Goal: Task Accomplishment & Management: Use online tool/utility

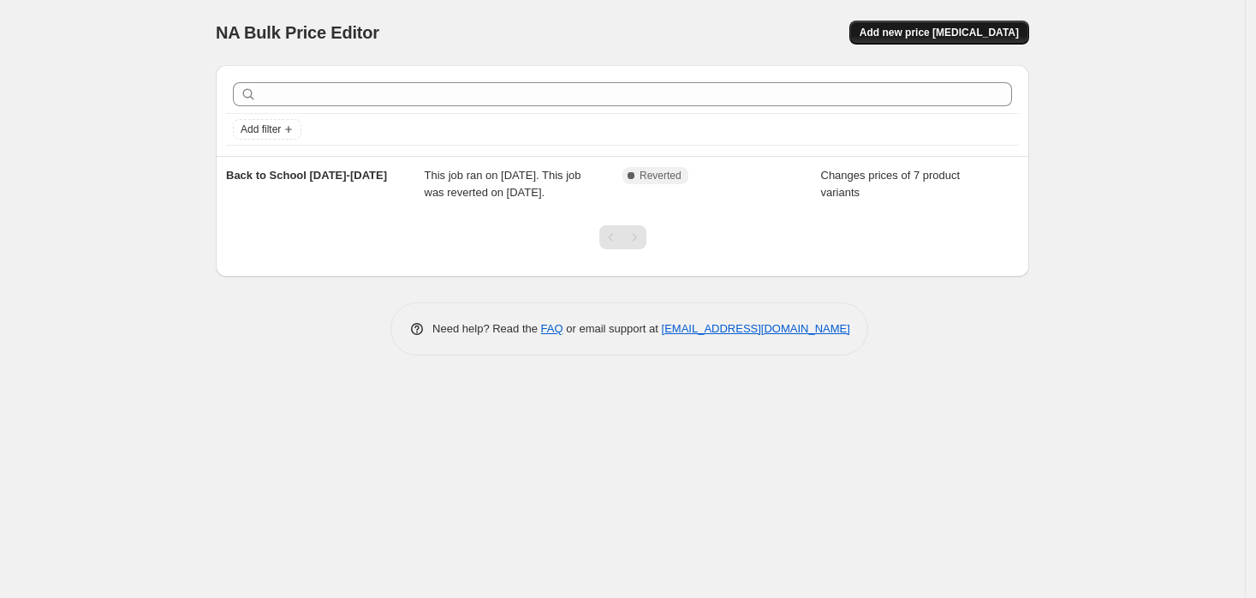
click at [944, 33] on span "Add new price [MEDICAL_DATA]" at bounding box center [939, 33] width 159 height 14
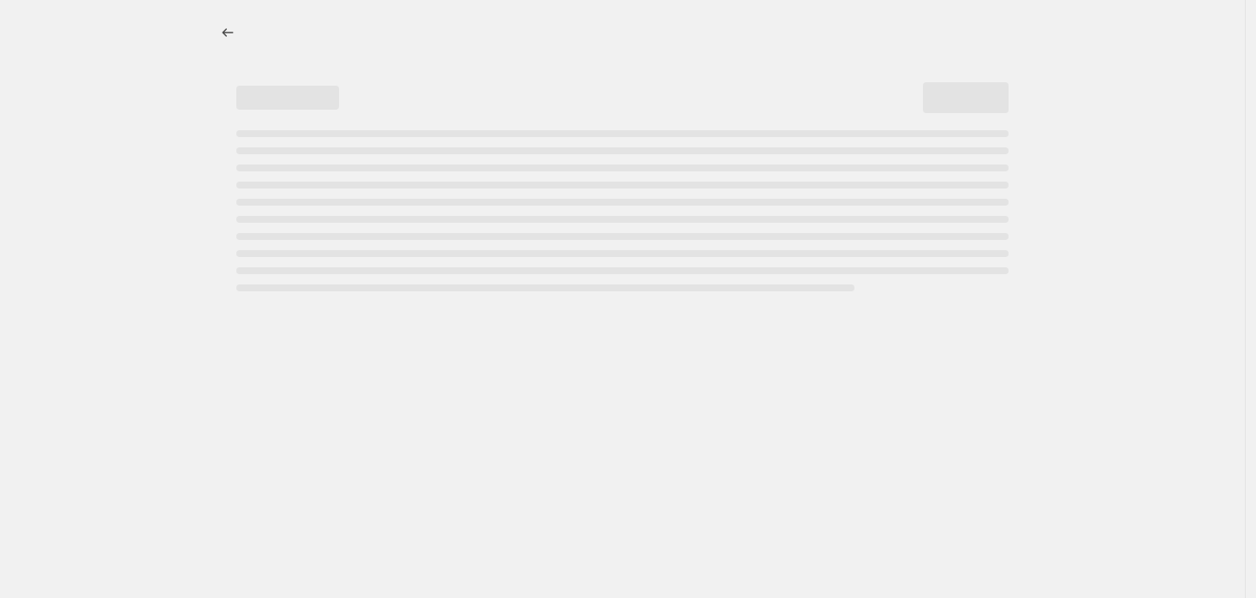
select select "percentage"
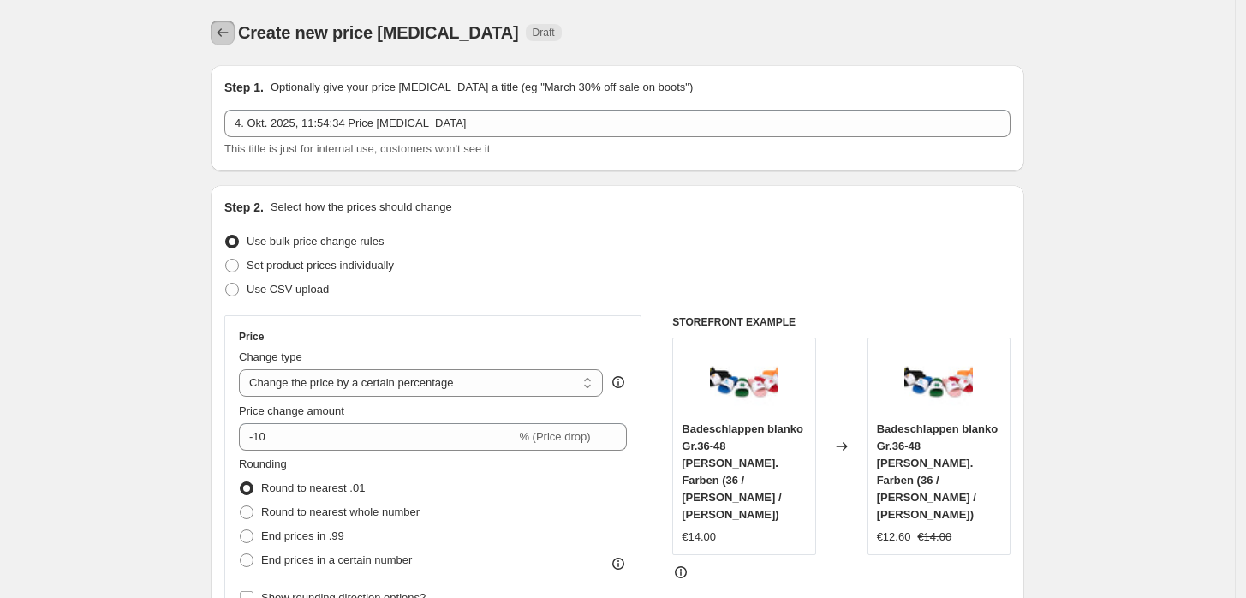
click at [231, 27] on icon "Price change jobs" at bounding box center [222, 32] width 17 height 17
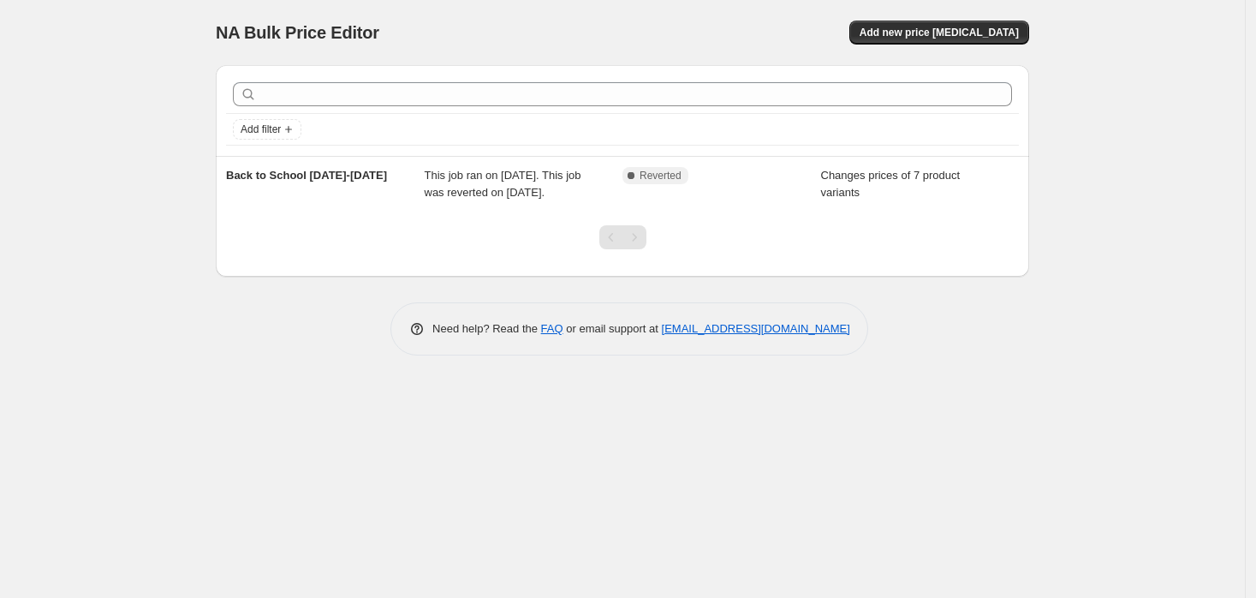
drag, startPoint x: 366, startPoint y: 180, endPoint x: 316, endPoint y: 283, distance: 114.1
click at [310, 277] on div at bounding box center [623, 244] width 814 height 65
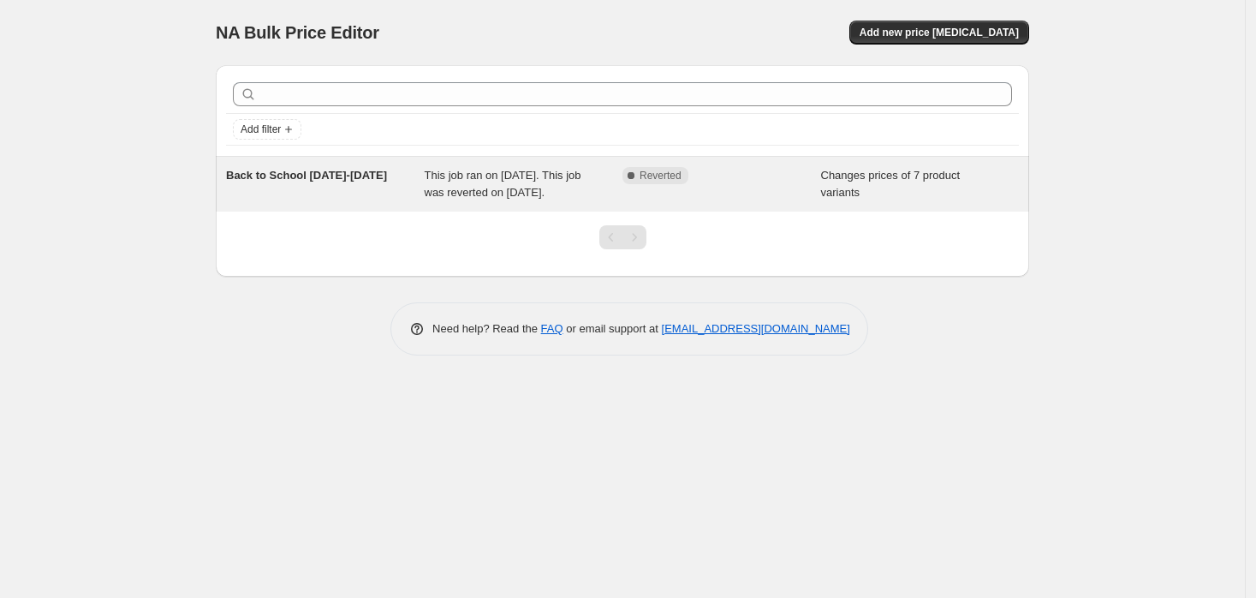
click at [677, 167] on span "Complete Reverted" at bounding box center [656, 175] width 66 height 17
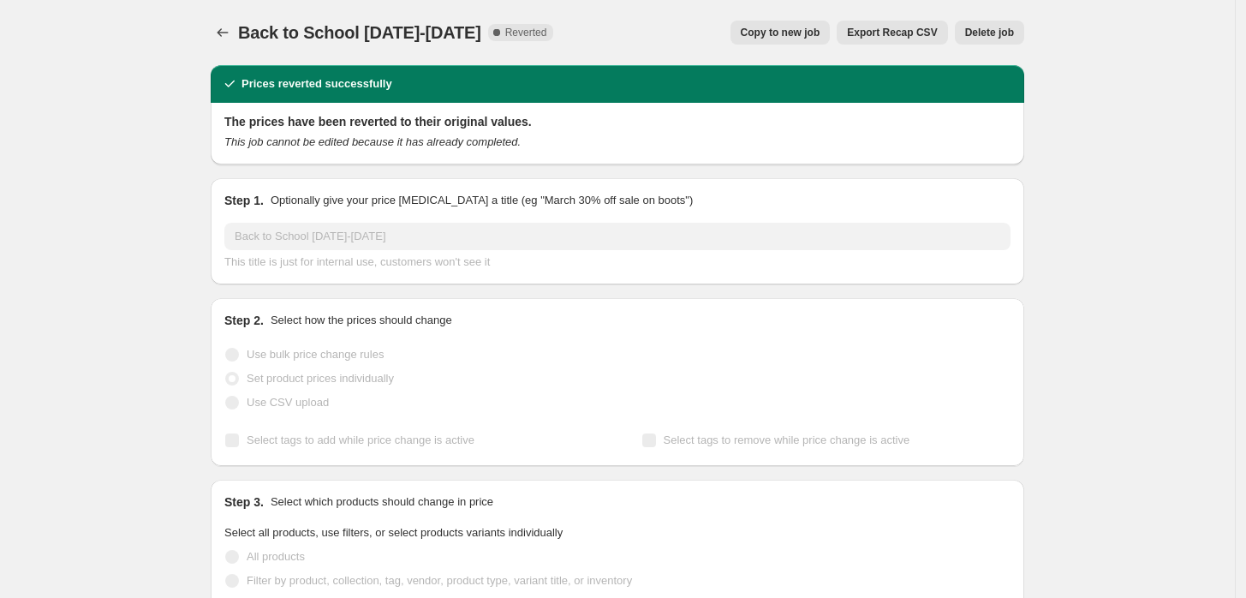
click at [812, 22] on button "Copy to new job" at bounding box center [781, 33] width 100 height 24
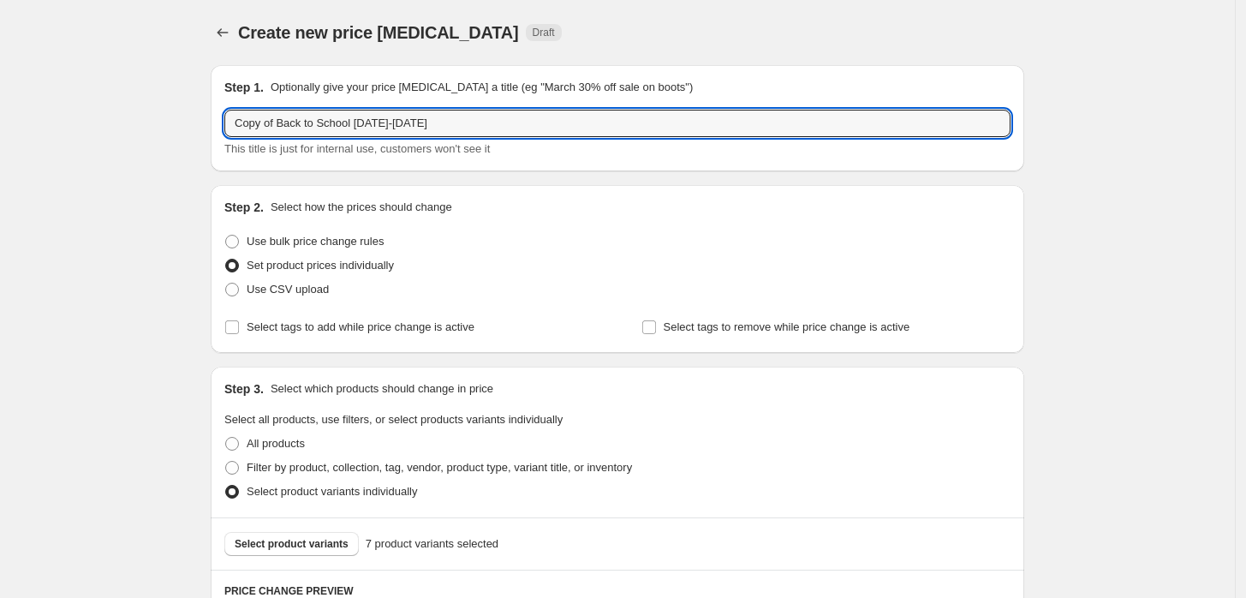
drag, startPoint x: 355, startPoint y: 125, endPoint x: 179, endPoint y: 125, distance: 176.4
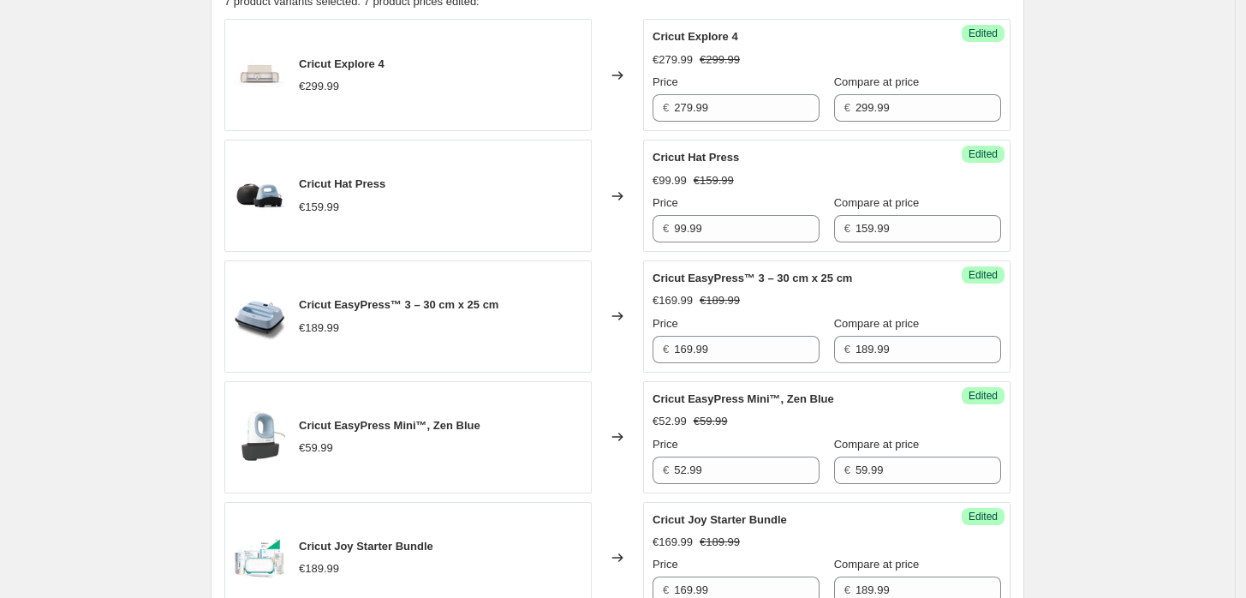
scroll to position [444, 0]
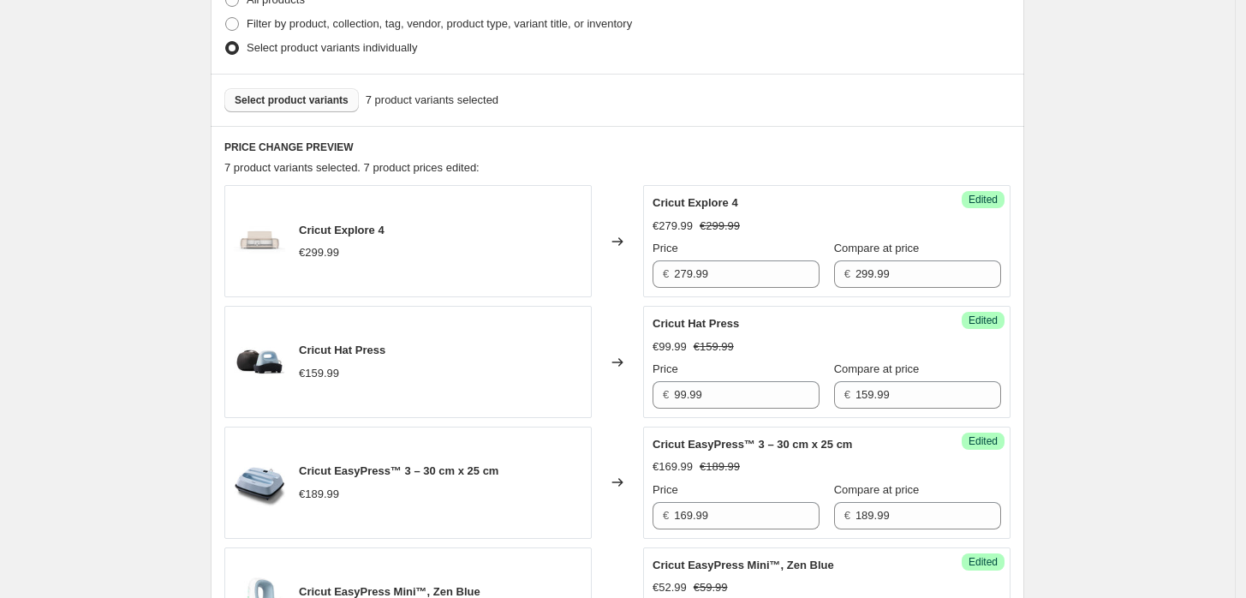
type input "Heat is on [DATE]-[DATE]"
click at [330, 98] on span "Select product variants" at bounding box center [292, 100] width 114 height 14
click at [341, 101] on span "Select product variants" at bounding box center [292, 100] width 114 height 14
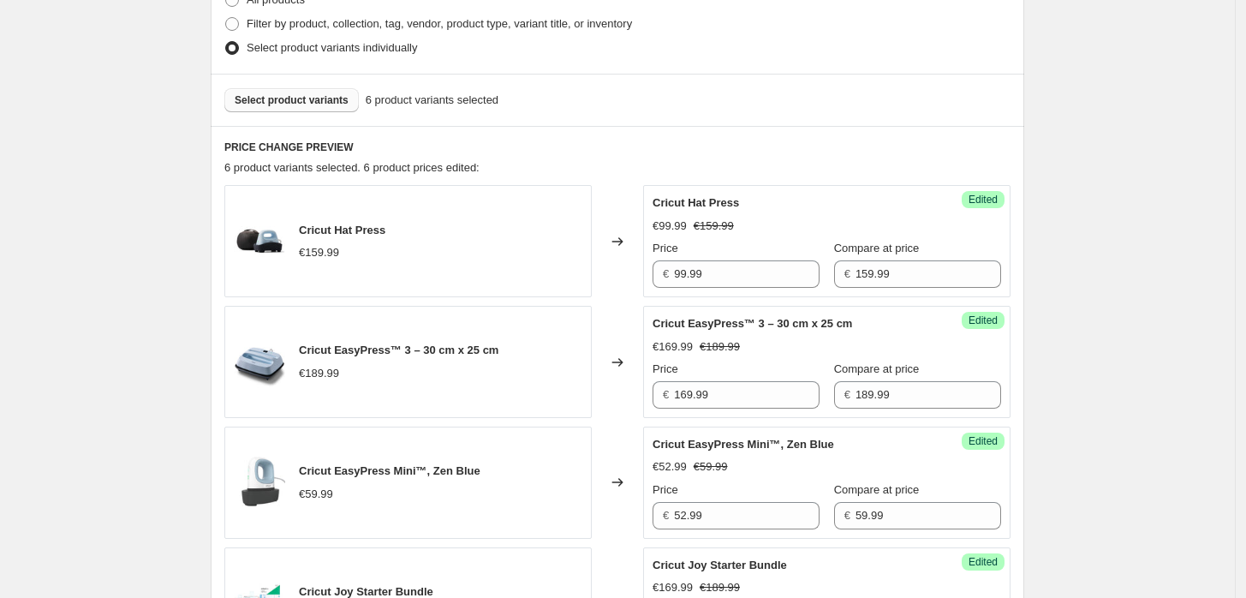
click at [290, 104] on span "Select product variants" at bounding box center [292, 100] width 114 height 14
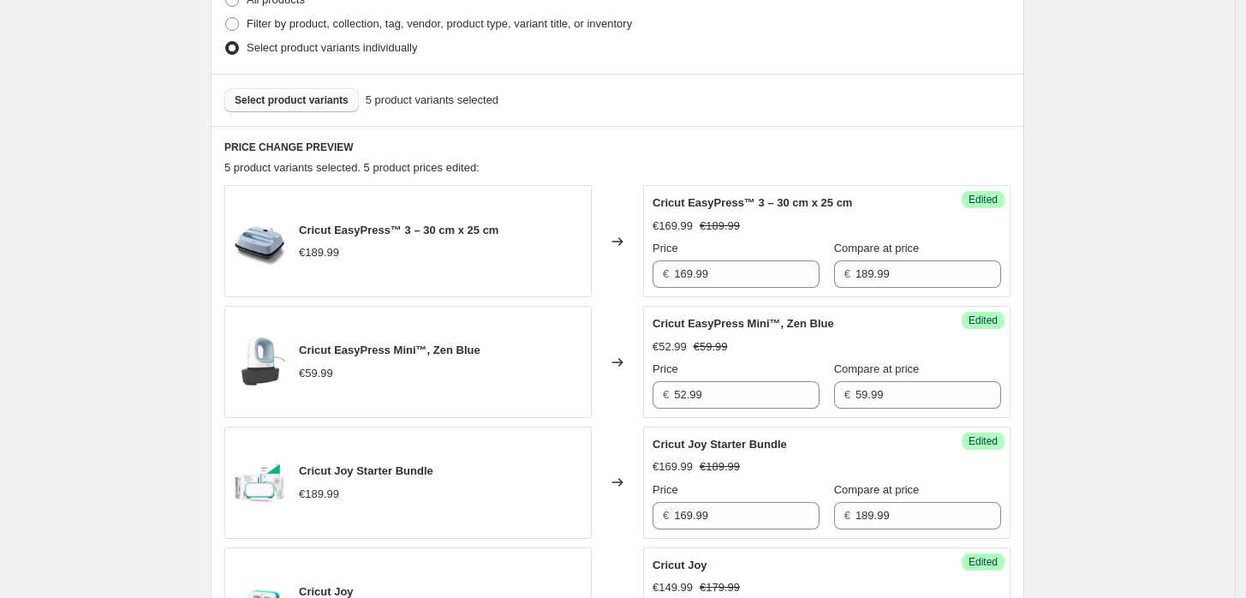
click at [322, 99] on span "Select product variants" at bounding box center [292, 100] width 114 height 14
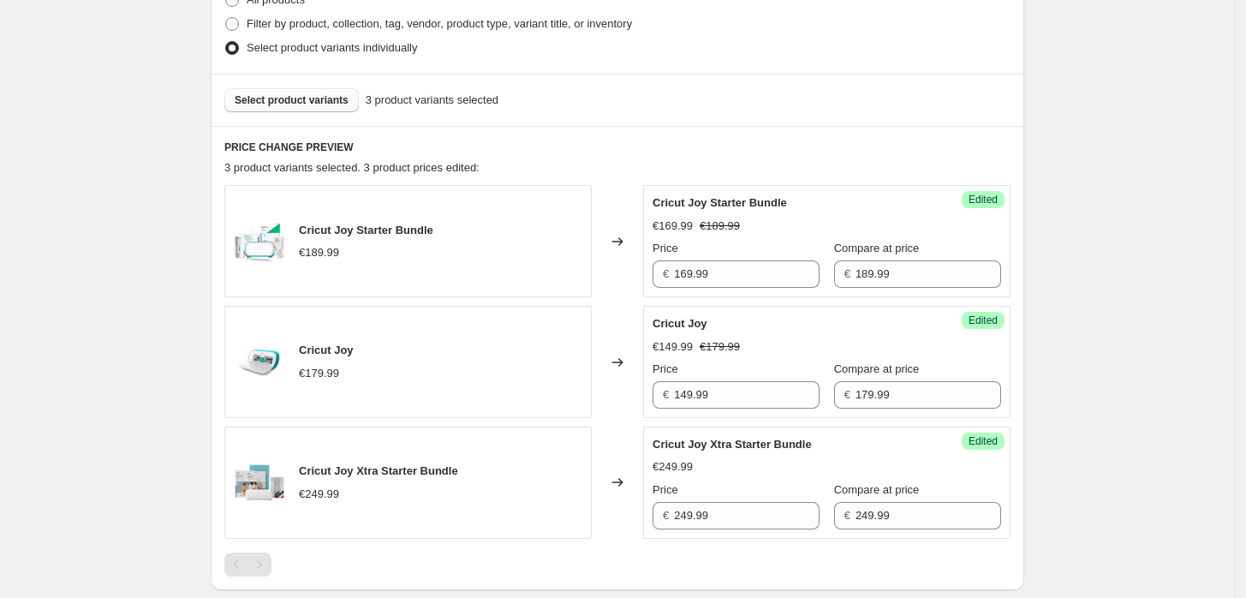
click at [329, 89] on button "Select product variants" at bounding box center [291, 100] width 134 height 24
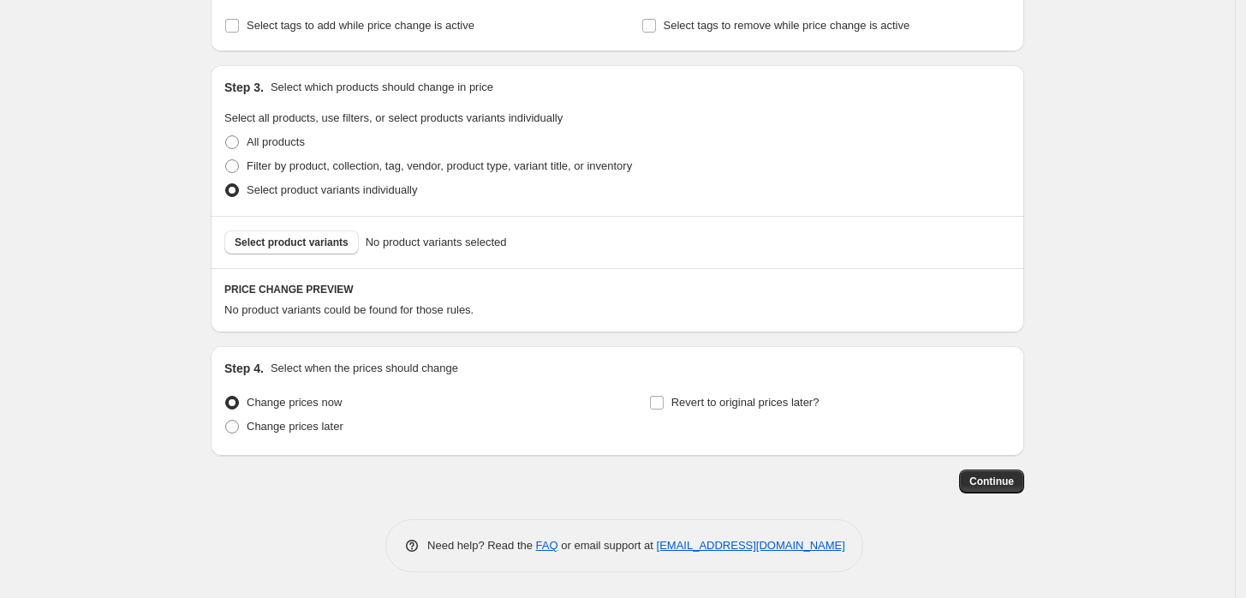
scroll to position [301, 0]
click at [277, 242] on span "Select product variants" at bounding box center [292, 243] width 114 height 14
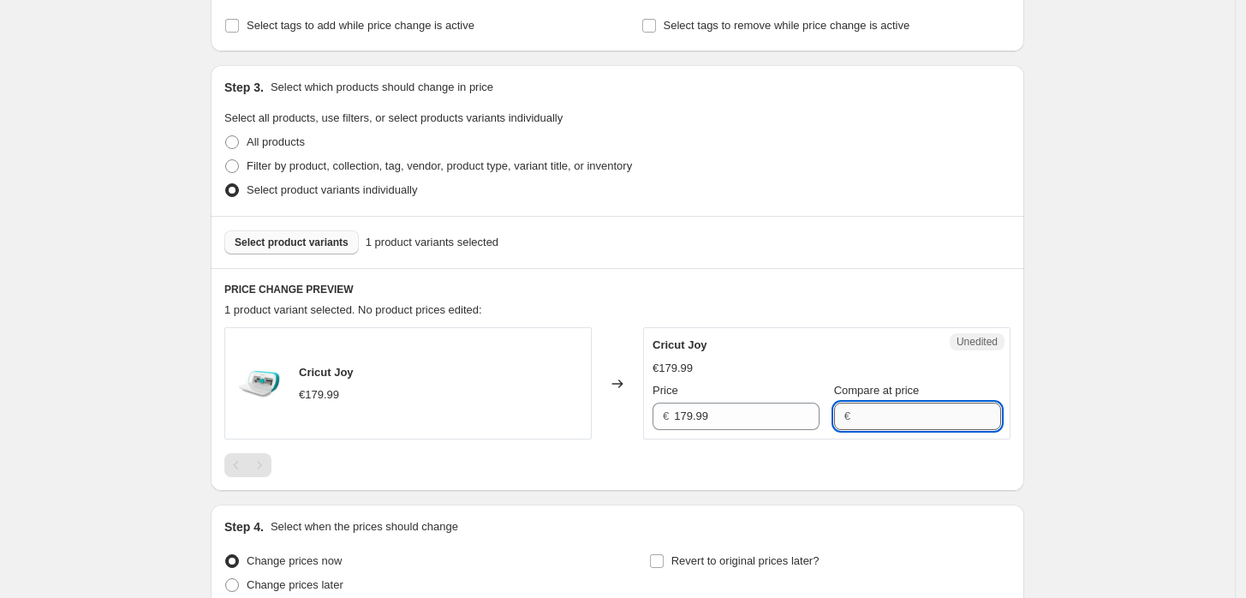
click at [896, 418] on input "Compare at price" at bounding box center [929, 416] width 146 height 27
type input "139,99"
click at [874, 410] on input "Compare at price" at bounding box center [929, 416] width 146 height 27
type input "139,99"
click at [788, 379] on div "Cricut Joy €179.99 Price € 179.99 Compare at price €" at bounding box center [827, 383] width 349 height 93
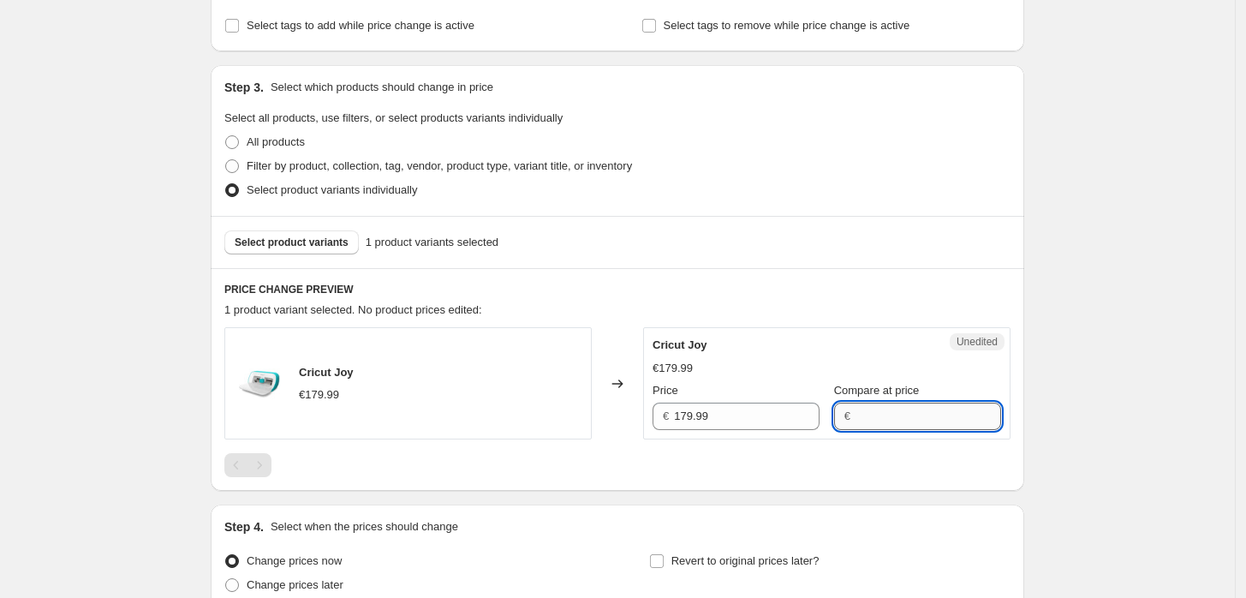
click at [884, 416] on input "Compare at price" at bounding box center [929, 416] width 146 height 27
type input "179,99"
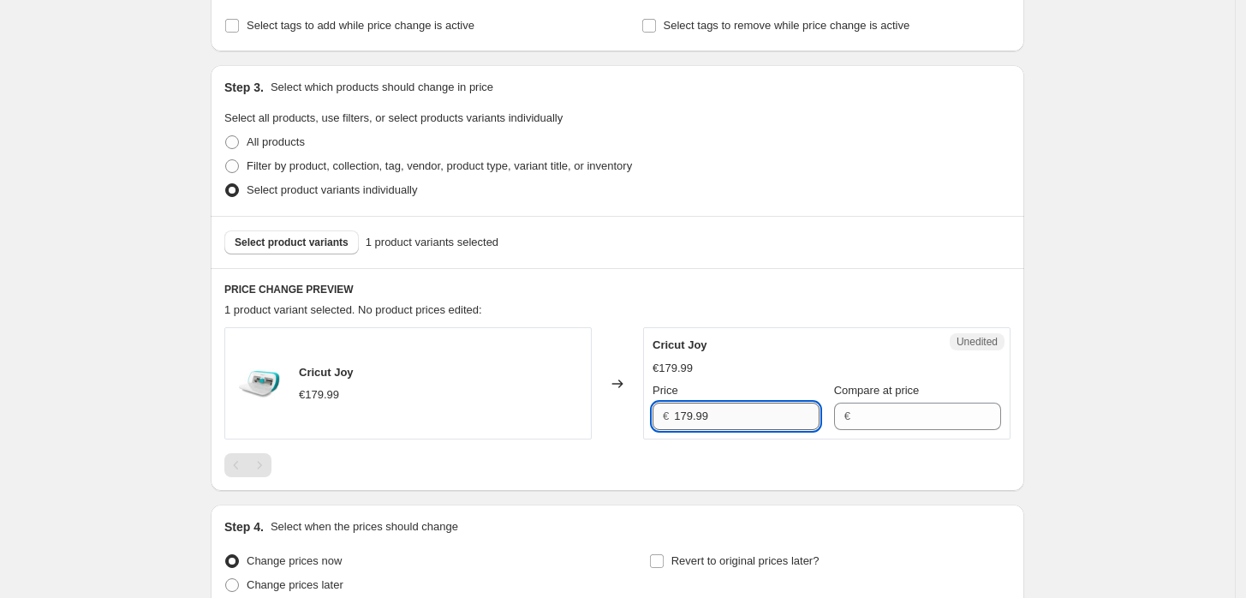
click at [740, 413] on input "179.99" at bounding box center [747, 416] width 146 height 27
type input "179.99"
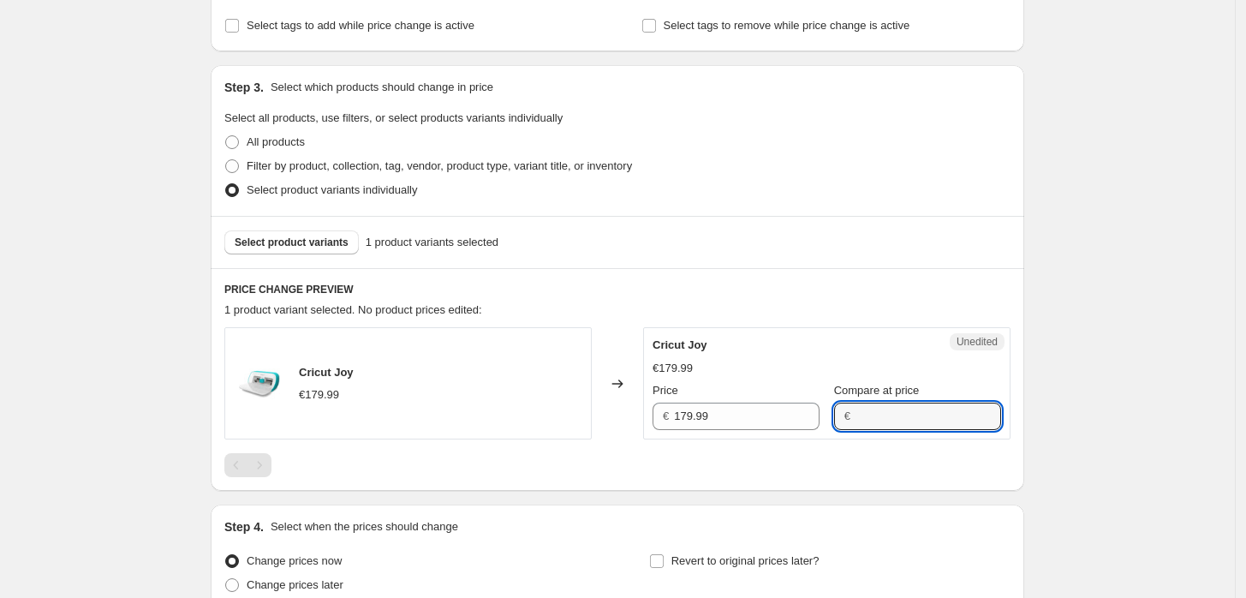
click at [713, 364] on div "€179.99" at bounding box center [827, 368] width 349 height 17
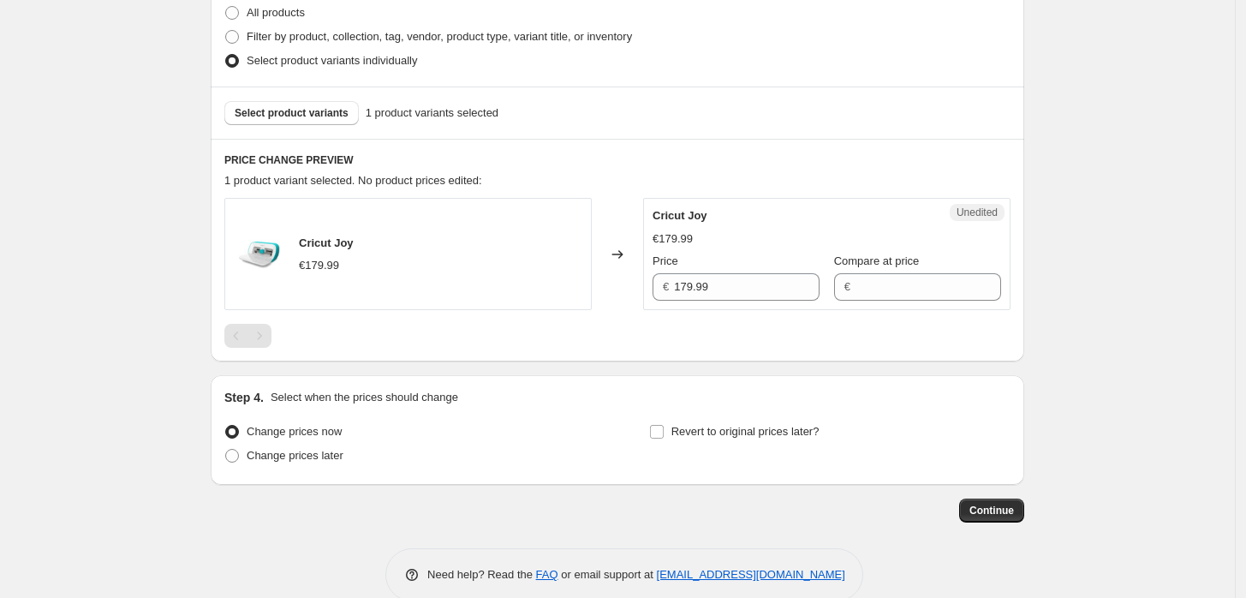
scroll to position [459, 0]
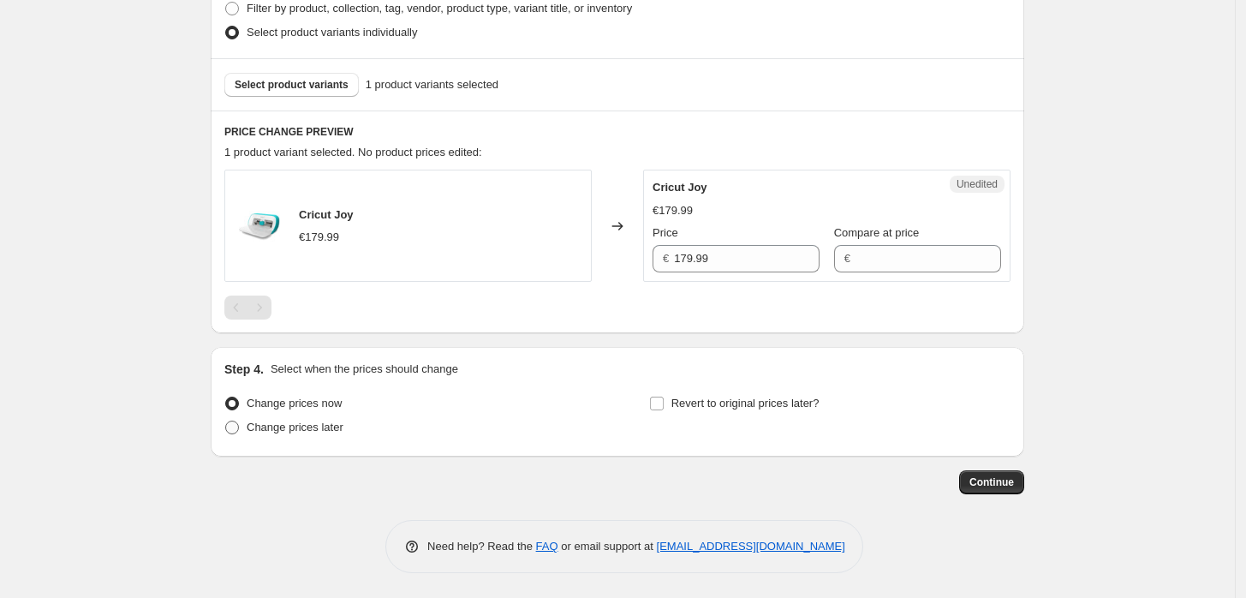
click at [337, 422] on span "Change prices later" at bounding box center [295, 426] width 97 height 13
click at [226, 421] on input "Change prices later" at bounding box center [225, 420] width 1 height 1
radio input "true"
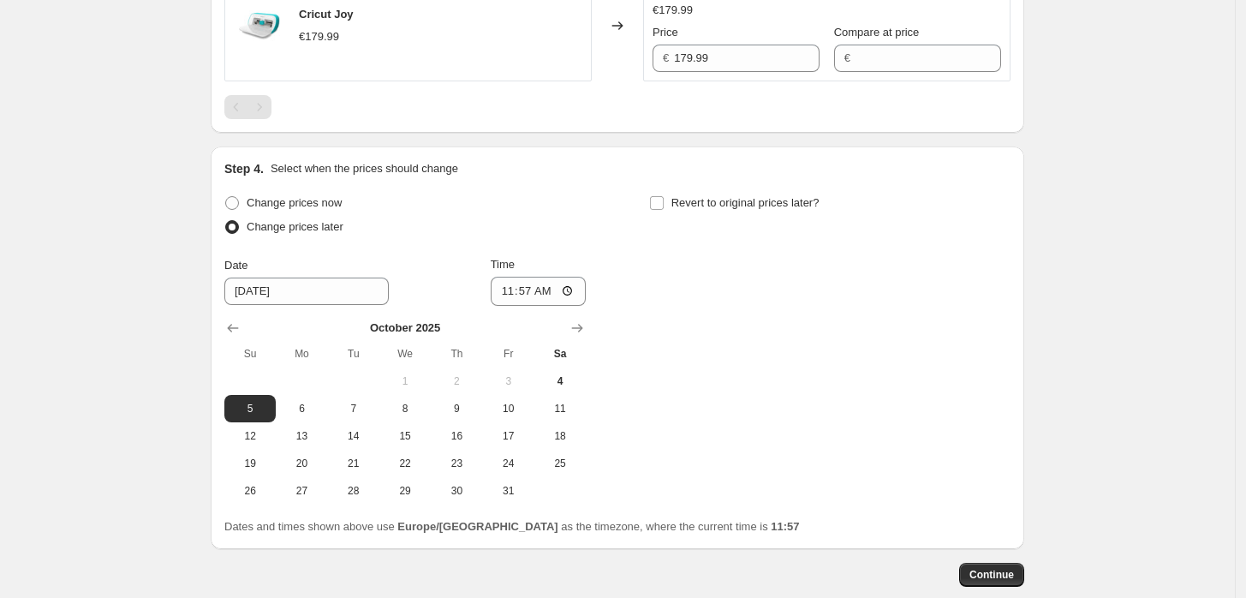
scroll to position [682, 0]
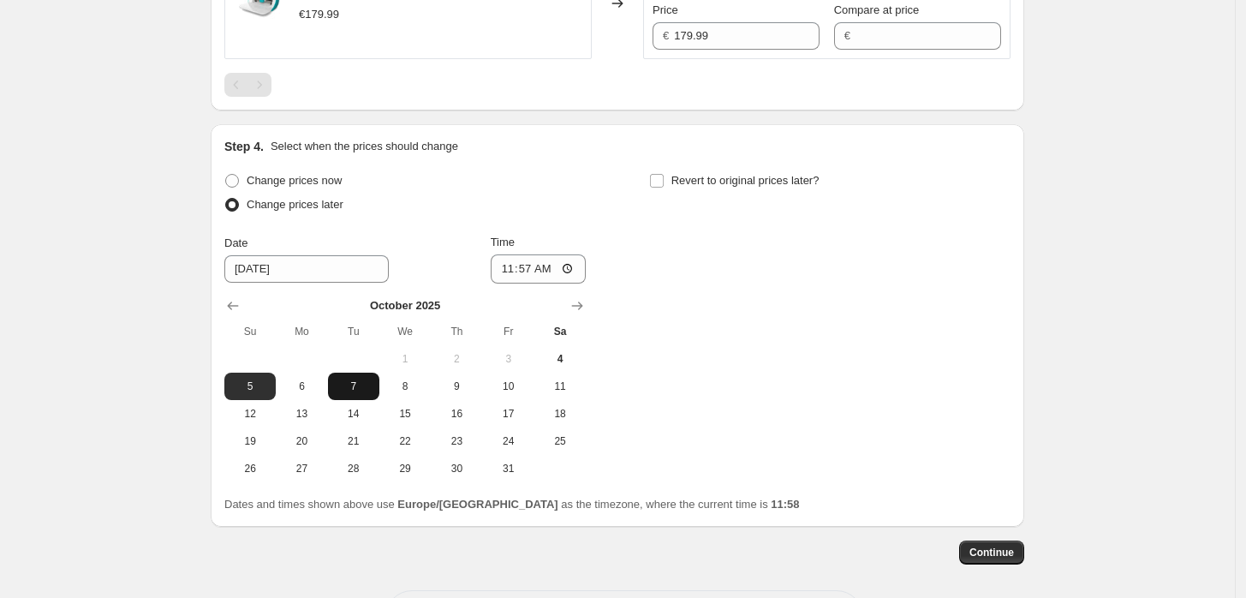
click at [356, 385] on span "7" at bounding box center [354, 386] width 38 height 14
type input "[DATE]"
click at [355, 384] on span "7" at bounding box center [354, 386] width 38 height 14
click at [552, 262] on input "11:57" at bounding box center [539, 268] width 96 height 29
click at [578, 262] on input "11:57" at bounding box center [539, 268] width 96 height 29
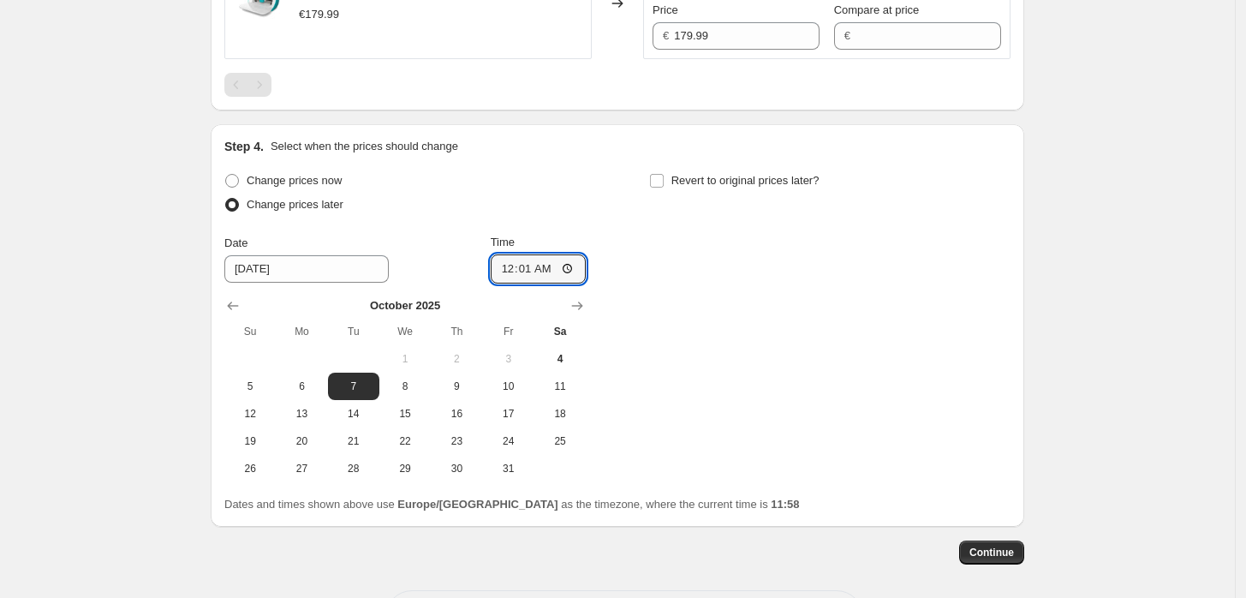
type input "00:01"
click at [831, 426] on div "Change prices now Change prices later Date [DATE] Time 00:[DATE] Mo Tu We Th Fr…" at bounding box center [617, 325] width 786 height 313
click at [414, 208] on div "Change prices later" at bounding box center [404, 205] width 361 height 24
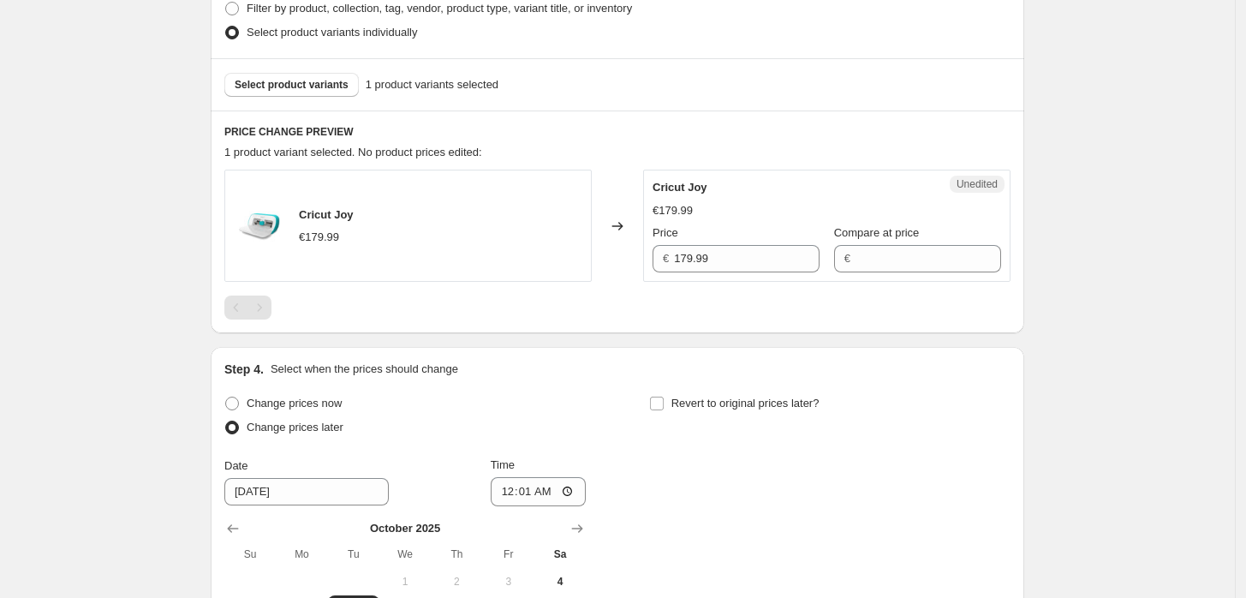
click at [603, 223] on div "Changed to" at bounding box center [617, 226] width 51 height 112
drag, startPoint x: 436, startPoint y: 224, endPoint x: 597, endPoint y: 232, distance: 161.2
click at [432, 224] on div "Cricut Joy €179.99" at bounding box center [407, 226] width 367 height 112
click at [706, 253] on input "179.99" at bounding box center [747, 258] width 146 height 27
drag, startPoint x: 742, startPoint y: 255, endPoint x: 647, endPoint y: 258, distance: 94.2
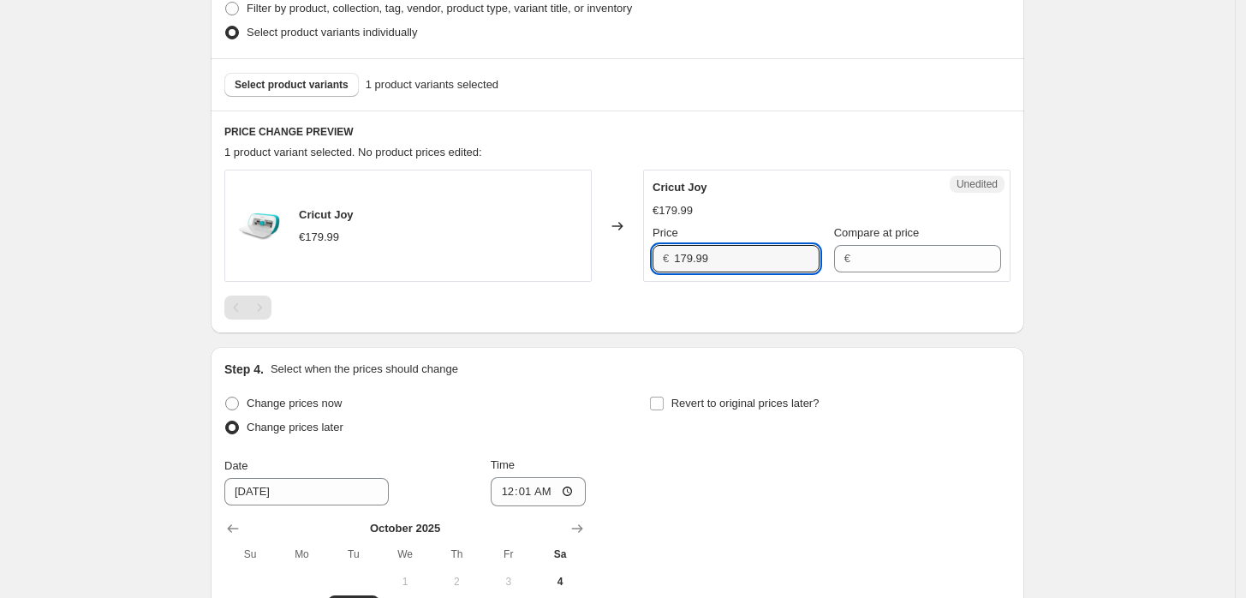
click at [661, 258] on div "€ 179.99" at bounding box center [736, 258] width 167 height 27
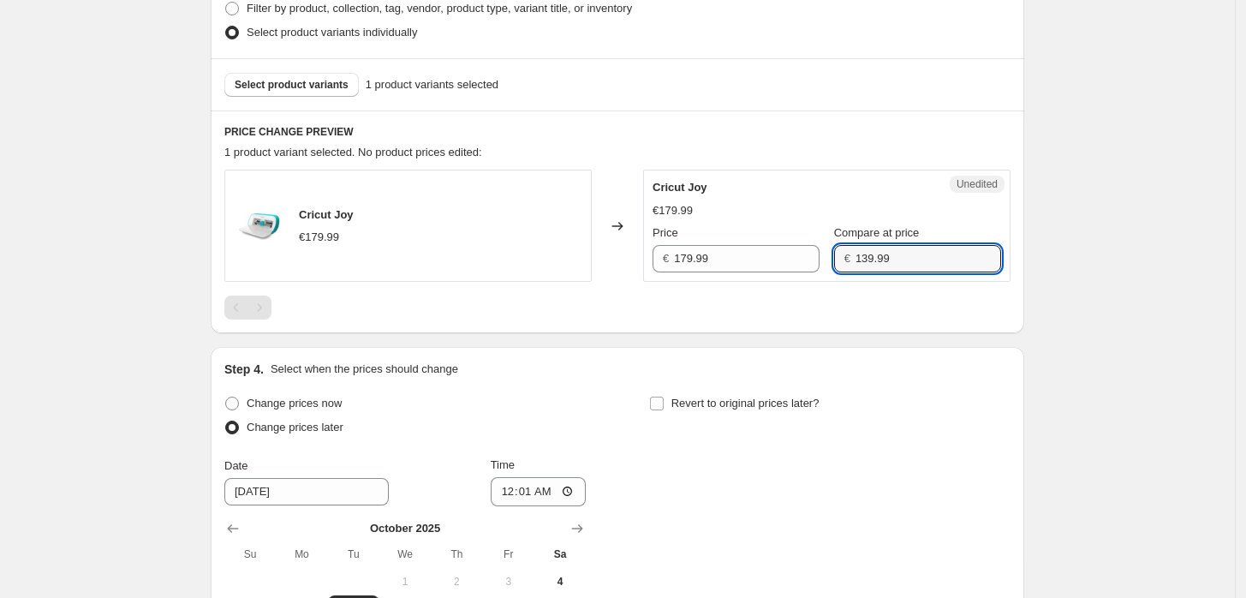
type input "139.99"
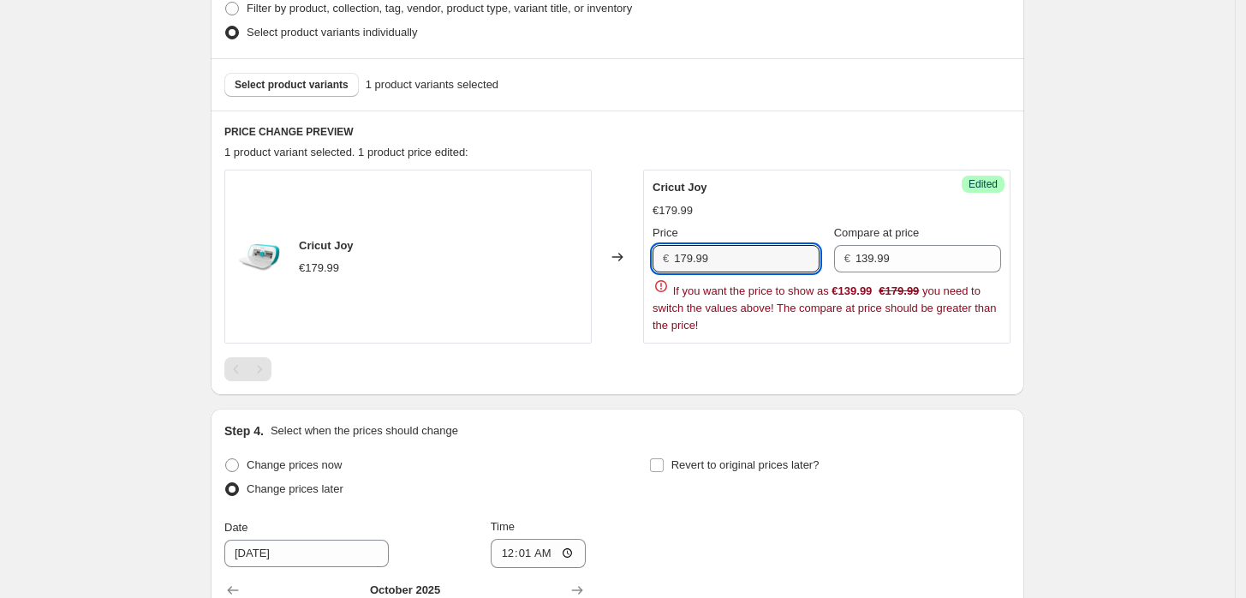
drag, startPoint x: 763, startPoint y: 254, endPoint x: 631, endPoint y: 252, distance: 131.9
click at [631, 252] on div "Cricut Joy €179.99 Changed to Success Edited Cricut Joy €179.99 Price € 179.99 …" at bounding box center [617, 257] width 786 height 174
type input "139.99"
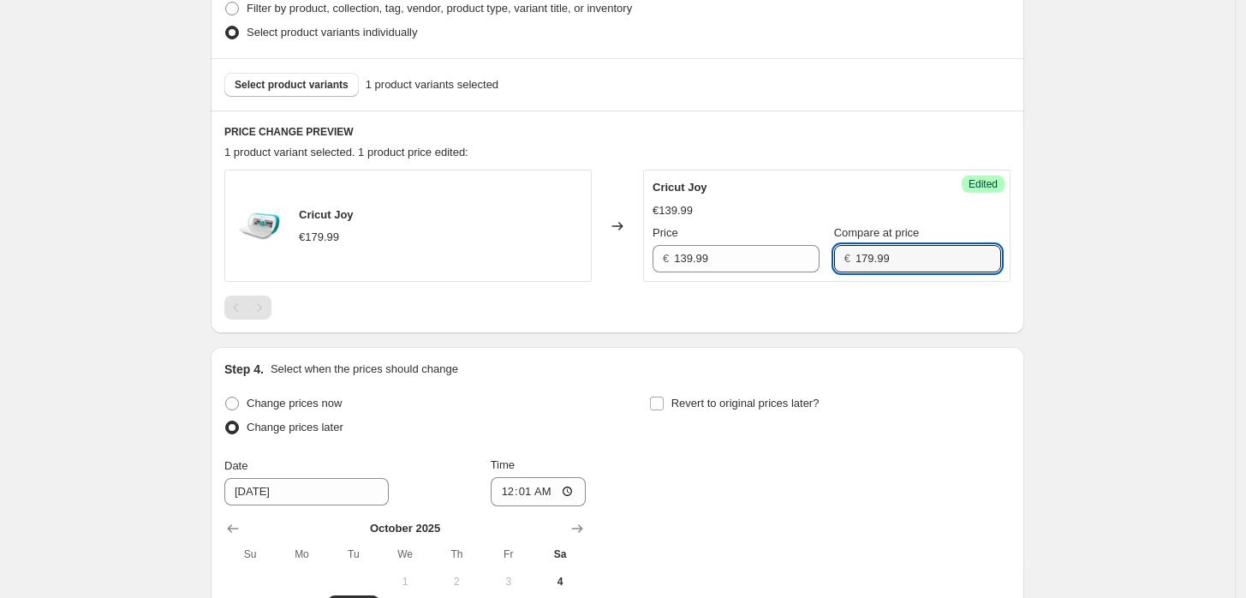
type input "179.99"
click at [308, 73] on button "Select product variants" at bounding box center [291, 85] width 134 height 24
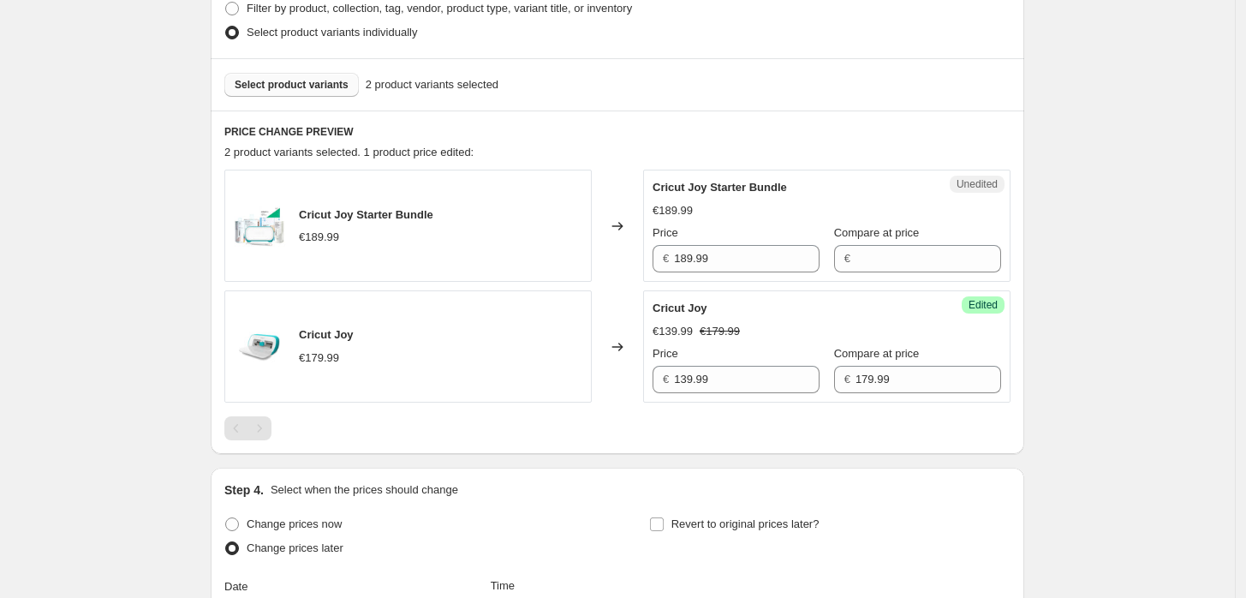
click at [322, 91] on button "Select product variants" at bounding box center [291, 85] width 134 height 24
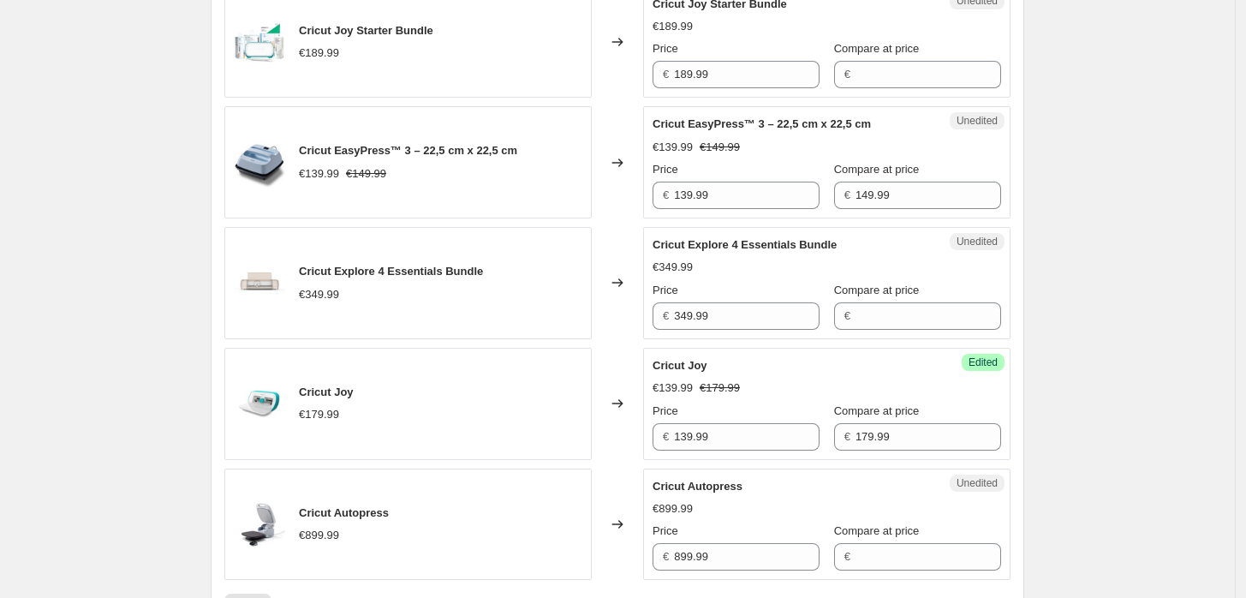
scroll to position [1348, 0]
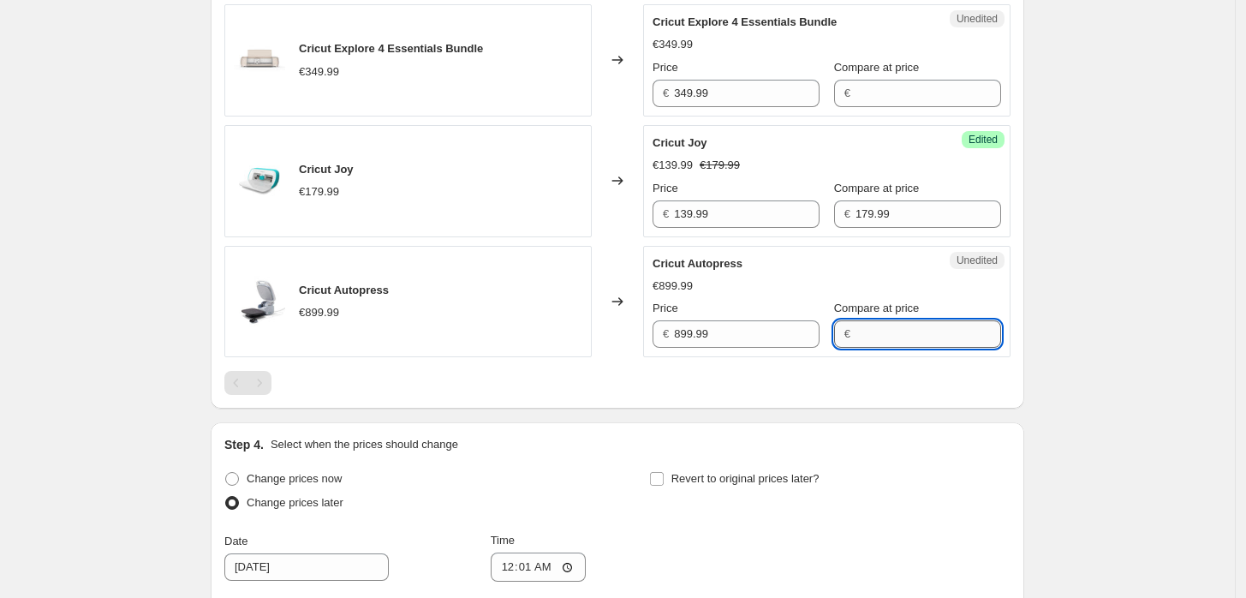
click at [862, 342] on input "Compare at price" at bounding box center [929, 333] width 146 height 27
type input "899.99"
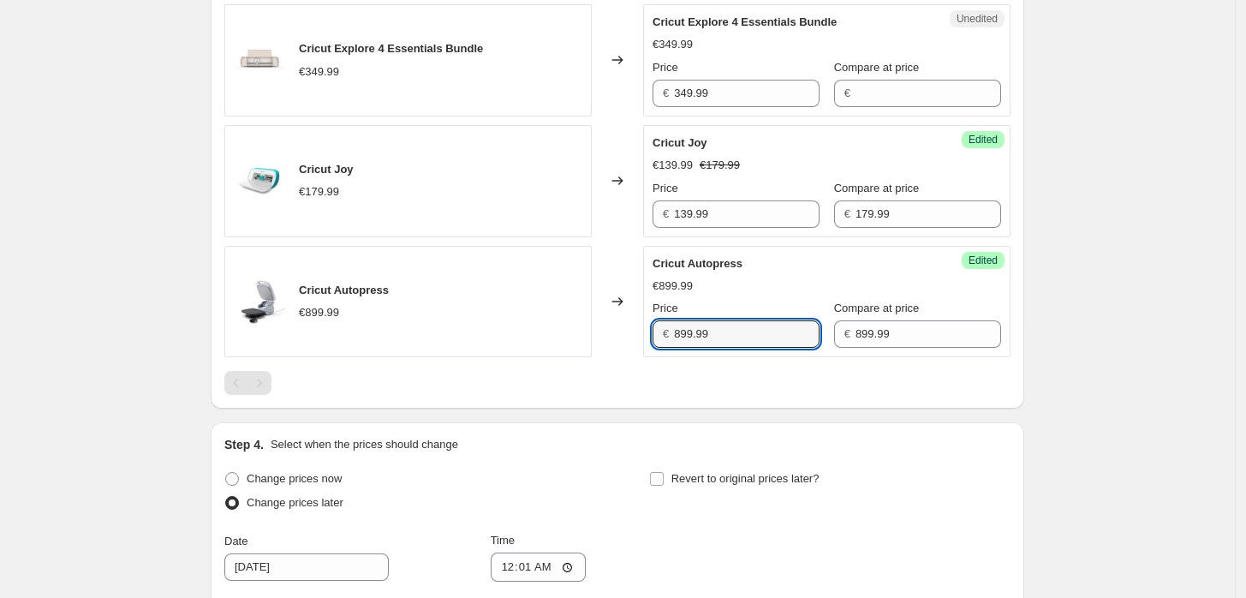
drag, startPoint x: 779, startPoint y: 339, endPoint x: 533, endPoint y: 327, distance: 246.9
click at [534, 327] on div "Cricut Autopress €899.99 Changed to Success Edited Cricut Autopress €899.99 Pri…" at bounding box center [617, 302] width 786 height 112
type input "599.99"
click at [760, 206] on input "139.99" at bounding box center [747, 213] width 146 height 27
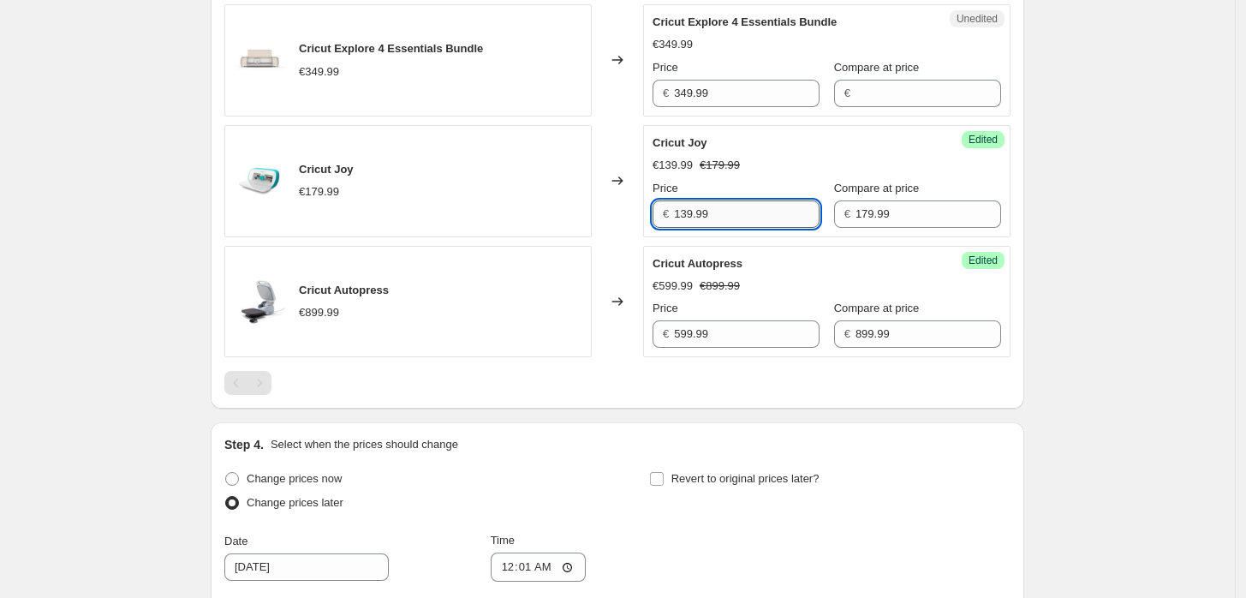
scroll to position [1125, 0]
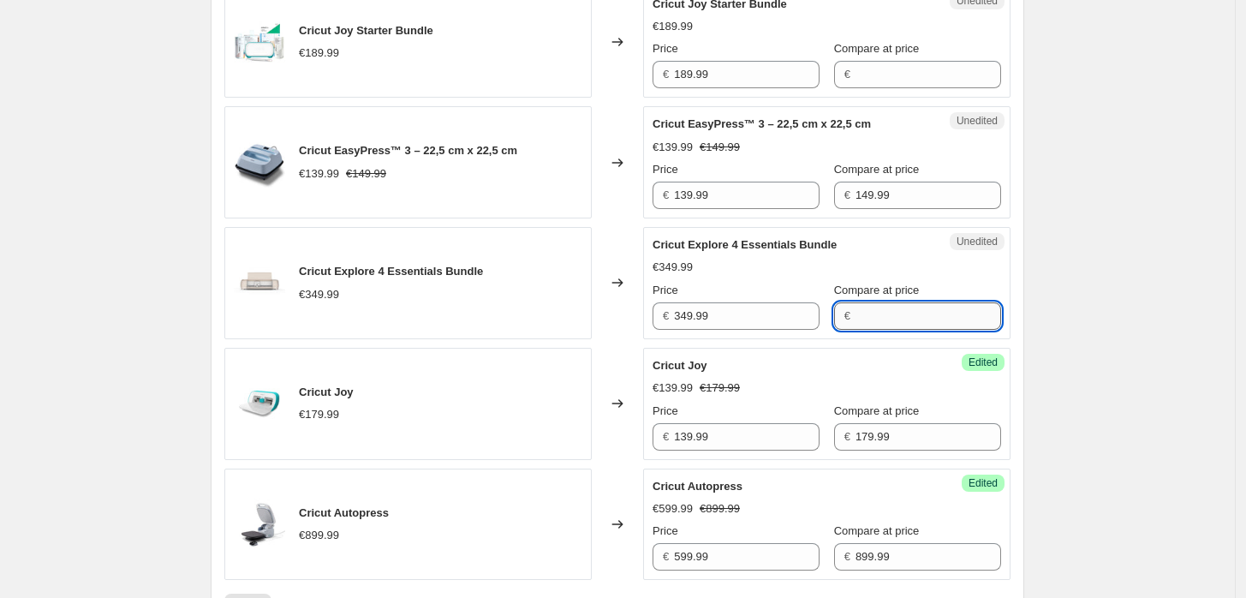
click at [858, 307] on input "Compare at price" at bounding box center [929, 315] width 146 height 27
type input "349.99"
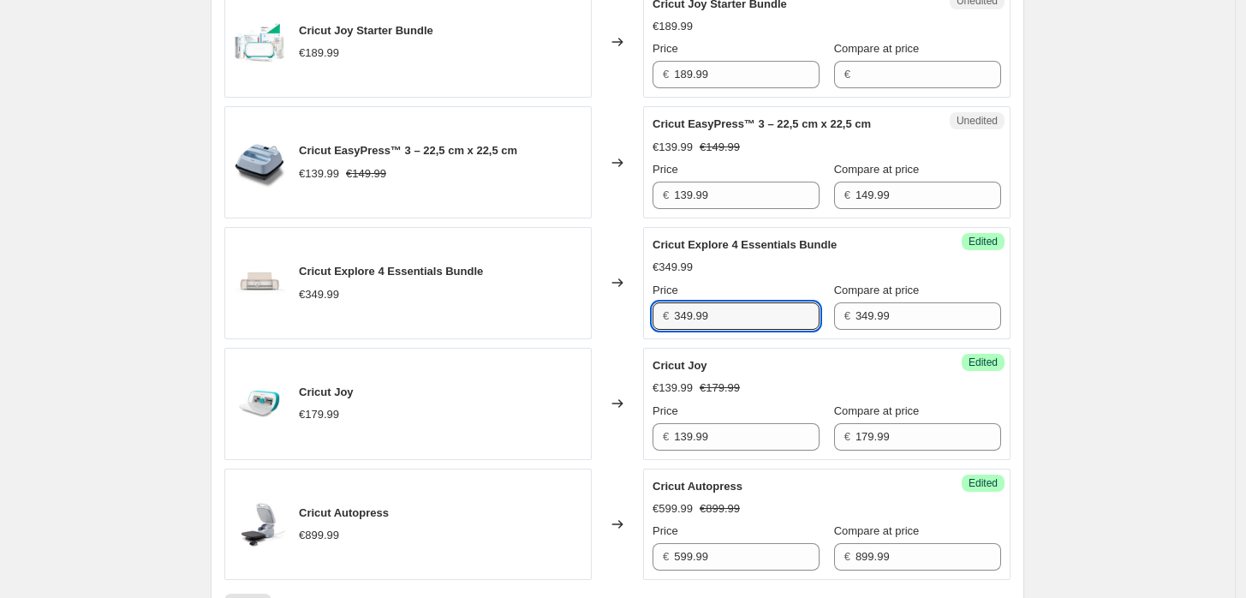
drag, startPoint x: 733, startPoint y: 316, endPoint x: 649, endPoint y: 316, distance: 83.9
click at [649, 316] on div "Success Edited Cricut Explore 4 Essentials Bundle €349.99 Price € 349.99 Compar…" at bounding box center [826, 283] width 367 height 112
type input "299.99"
click at [778, 203] on input "139.99" at bounding box center [747, 195] width 146 height 27
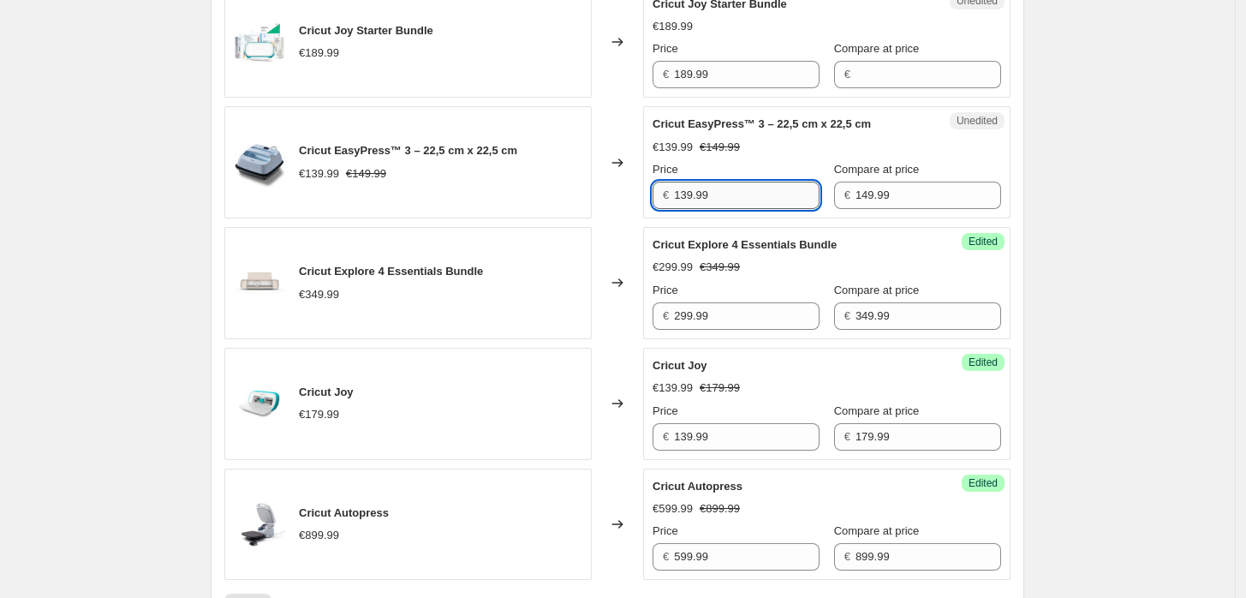
click at [685, 189] on input "139.99" at bounding box center [747, 195] width 146 height 27
type input "129.99"
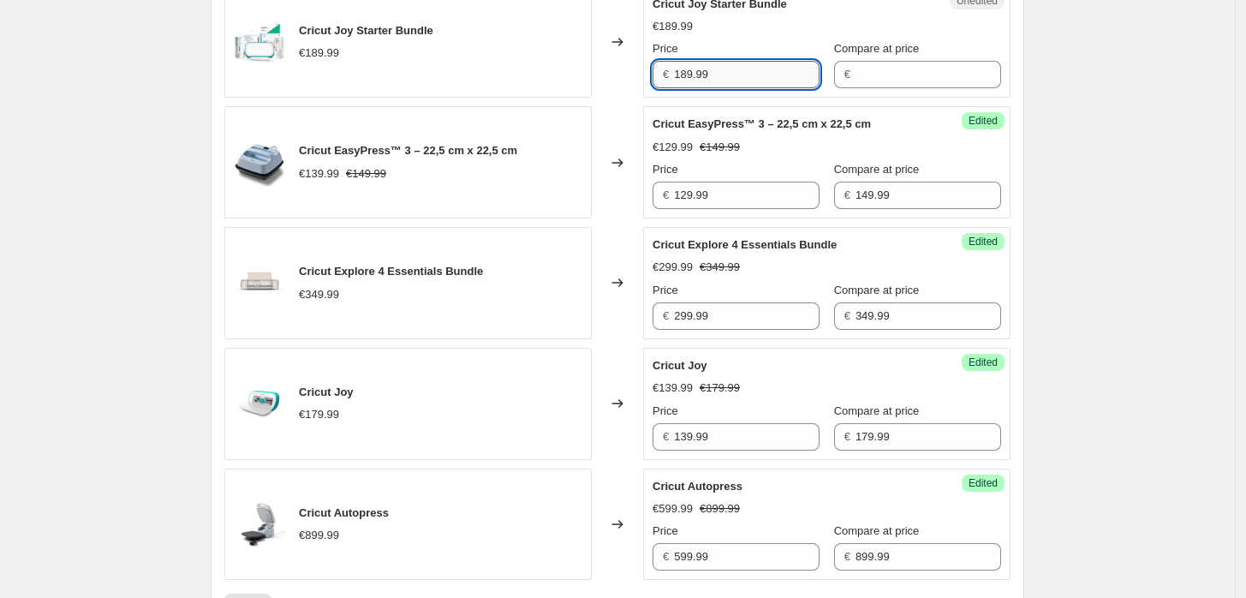
click at [761, 73] on input "189.99" at bounding box center [747, 74] width 146 height 27
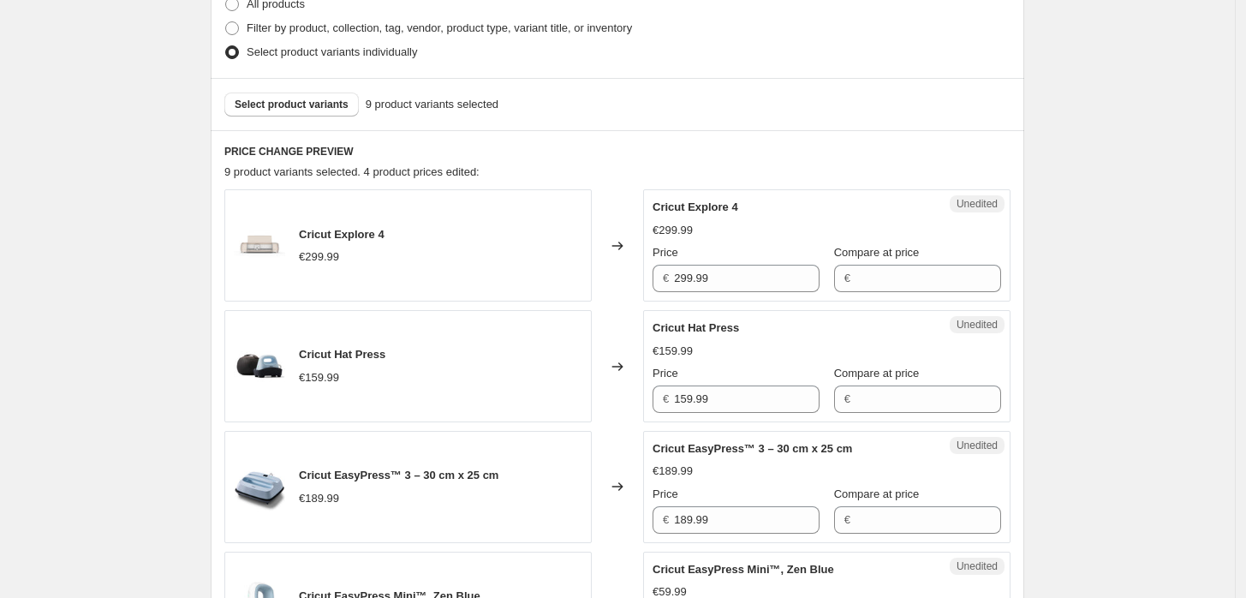
scroll to position [459, 0]
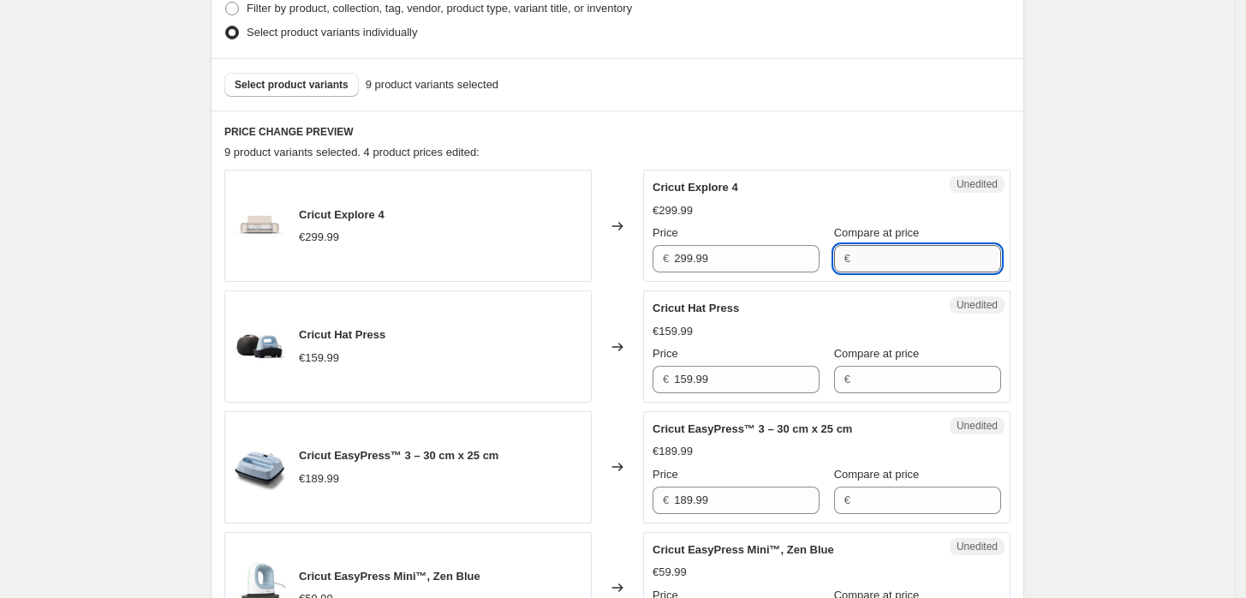
click at [876, 255] on input "Compare at price" at bounding box center [929, 258] width 146 height 27
type input "299.99"
click at [781, 259] on input "299.99" at bounding box center [747, 258] width 146 height 27
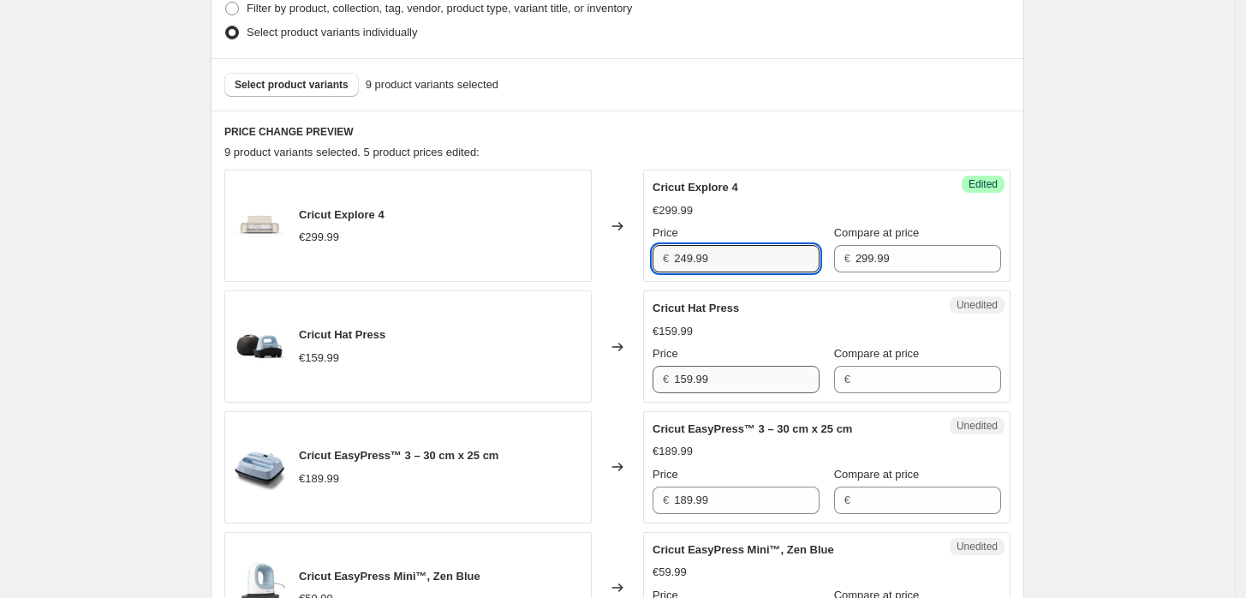
type input "249.99"
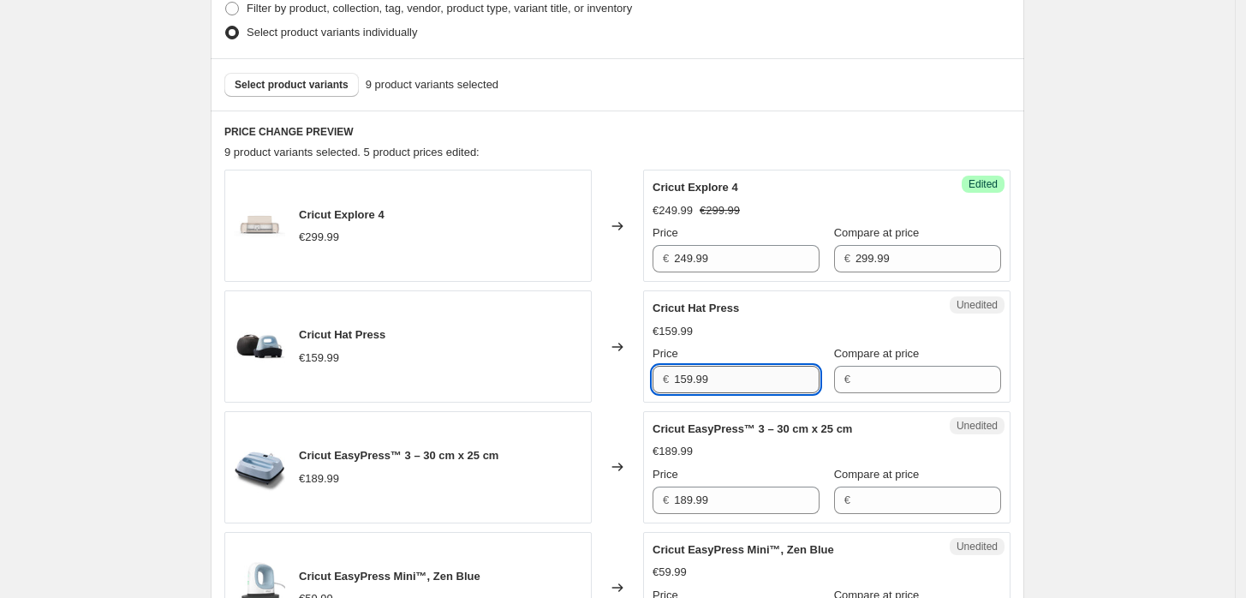
click at [777, 376] on input "159.99" at bounding box center [747, 379] width 146 height 27
click at [901, 381] on input "Compare at price" at bounding box center [929, 379] width 146 height 27
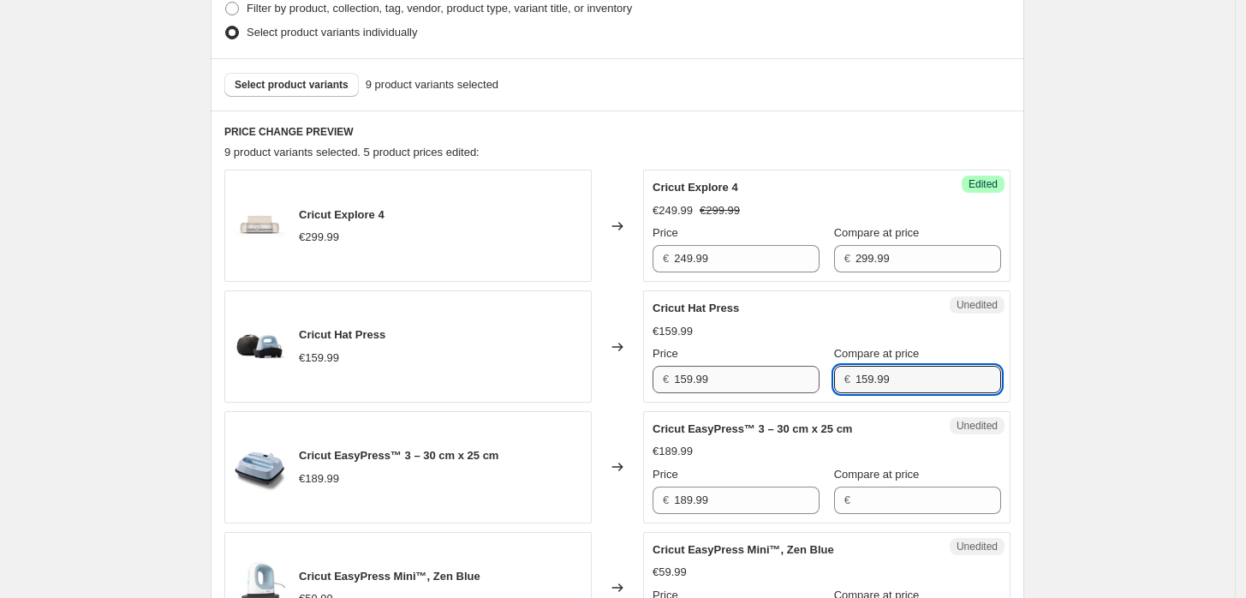
type input "159.99"
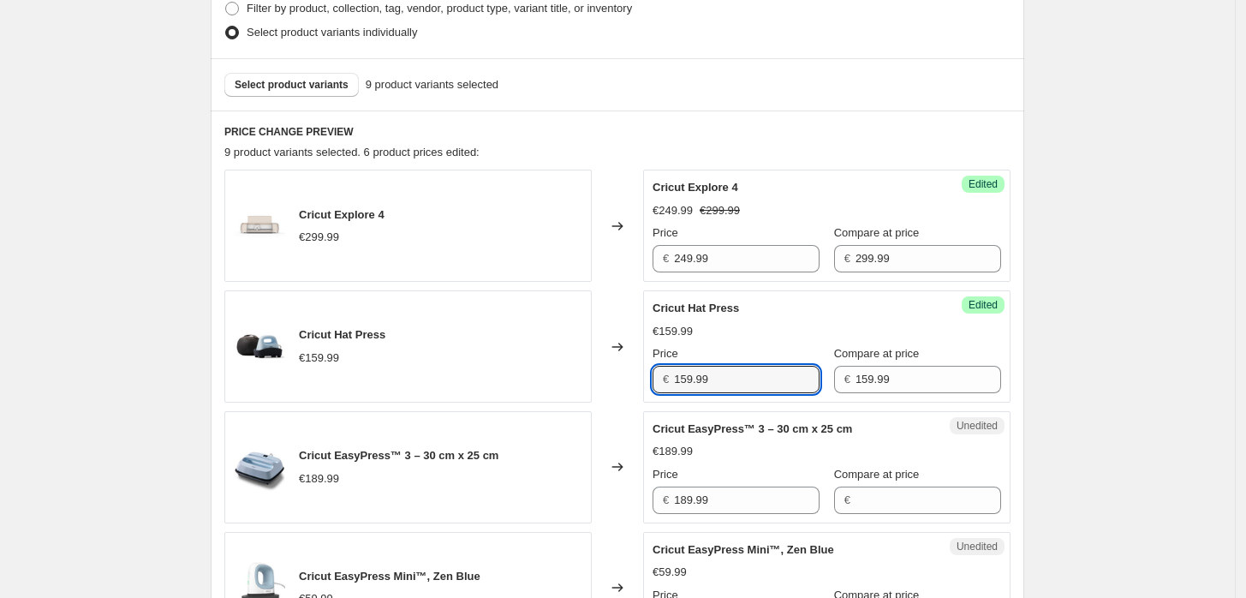
drag, startPoint x: 689, startPoint y: 372, endPoint x: 675, endPoint y: 372, distance: 14.6
click at [675, 372] on div "€ 159.99" at bounding box center [736, 379] width 167 height 27
type input "99.99"
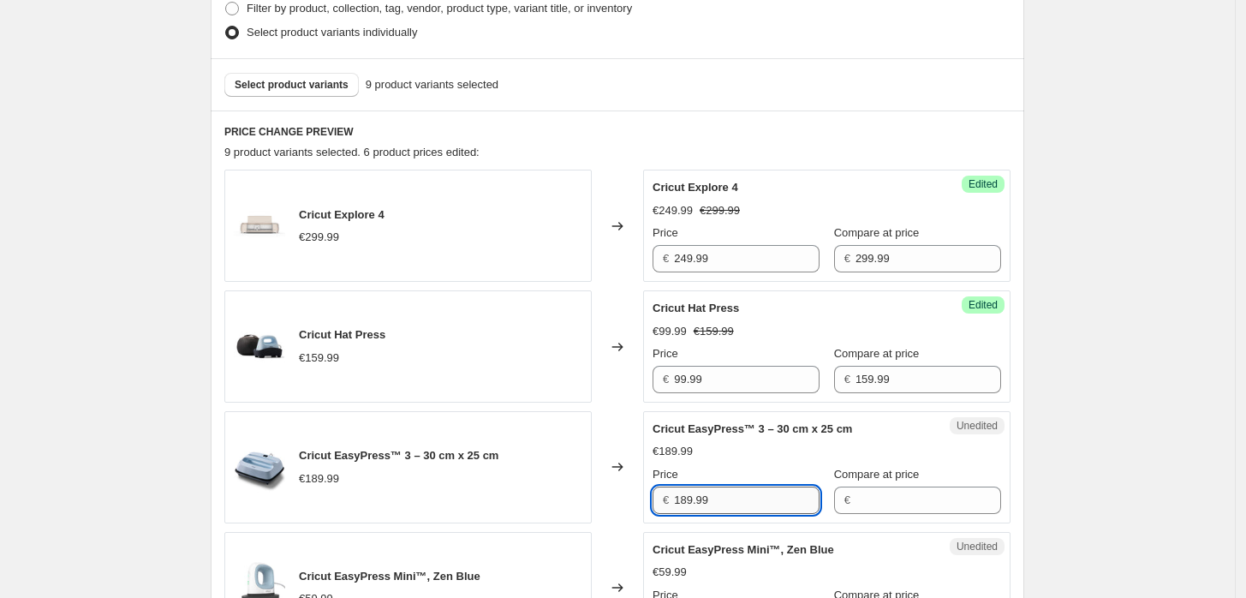
click at [735, 504] on input "189.99" at bounding box center [747, 499] width 146 height 27
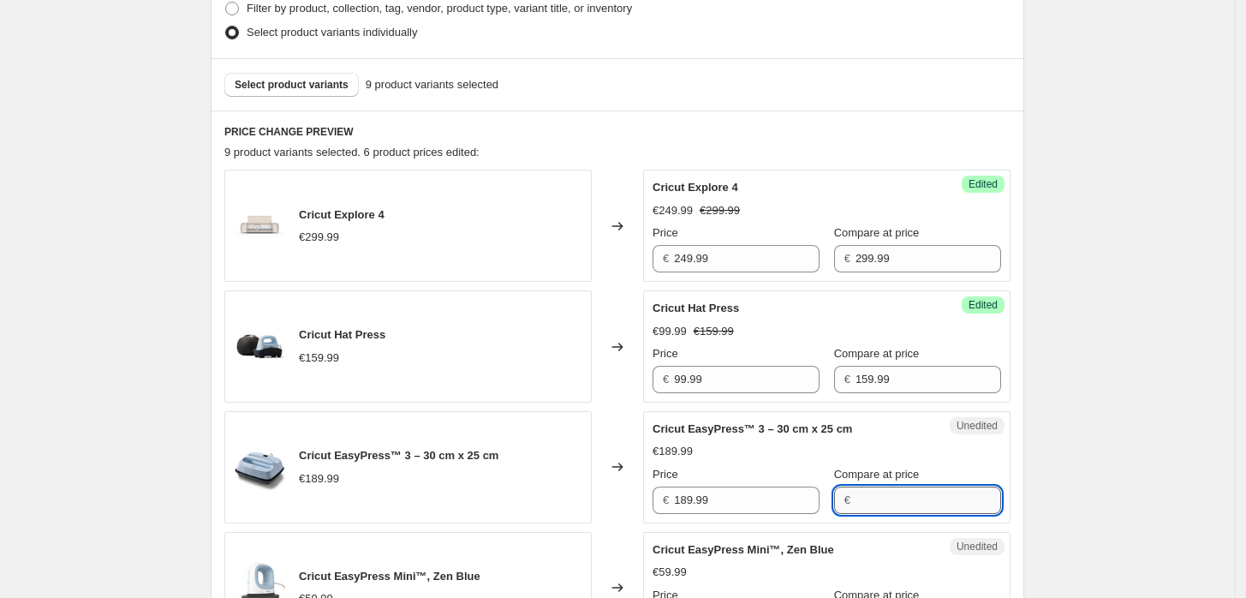
click at [883, 496] on input "Compare at price" at bounding box center [929, 499] width 146 height 27
type input "189.99"
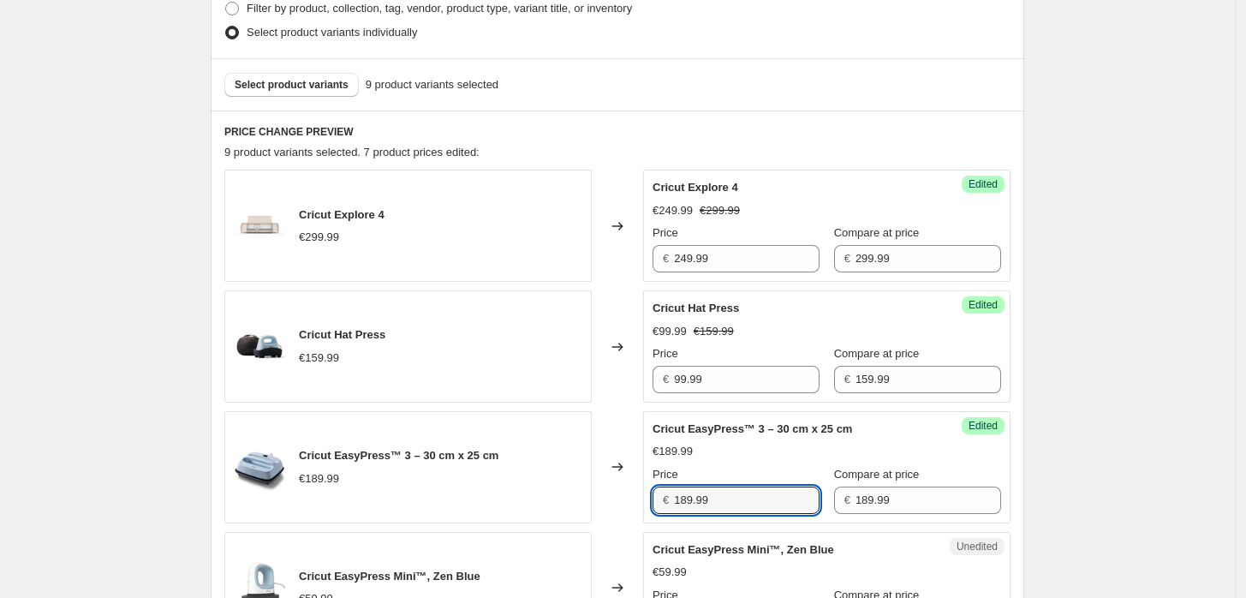
drag, startPoint x: 727, startPoint y: 491, endPoint x: 630, endPoint y: 503, distance: 97.5
click at [630, 503] on div "Cricut EasyPress™ 3 – 30 cm x 25 cm €189.99 Changed to Success Edited Cricut Ea…" at bounding box center [617, 467] width 786 height 112
type input "169.99"
click at [600, 492] on div "Changed to" at bounding box center [617, 467] width 51 height 112
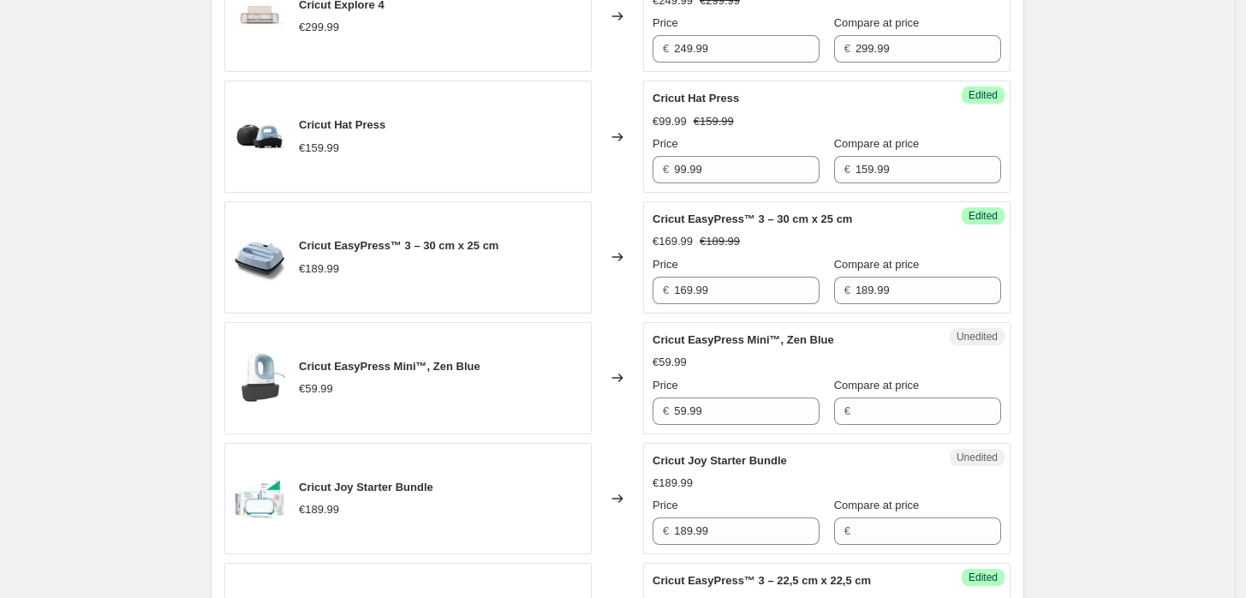
scroll to position [682, 0]
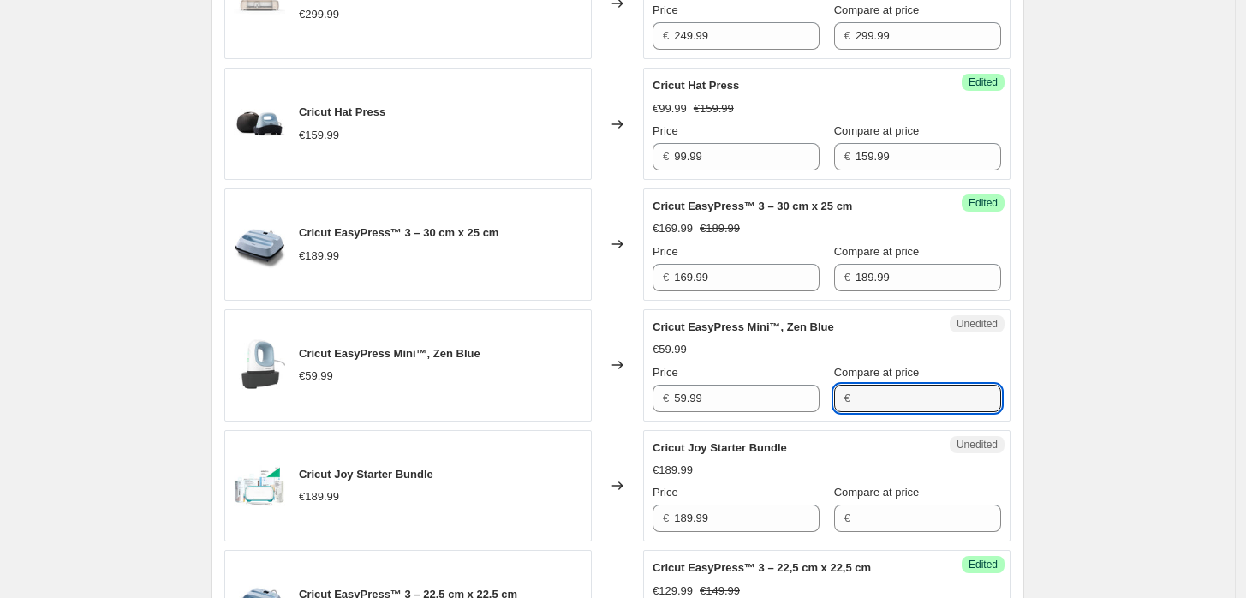
drag, startPoint x: 862, startPoint y: 404, endPoint x: 876, endPoint y: 410, distance: 15.7
click at [866, 406] on input "Compare at price" at bounding box center [929, 398] width 146 height 27
type input "59.99"
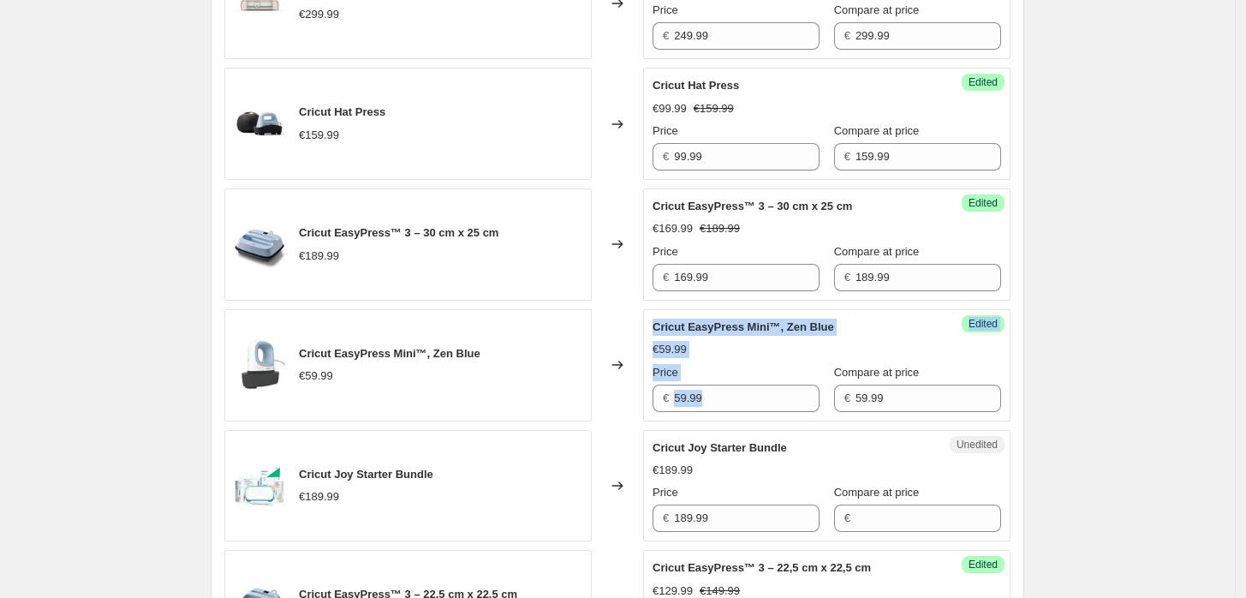
drag, startPoint x: 760, startPoint y: 379, endPoint x: 644, endPoint y: 383, distance: 116.5
click at [644, 383] on div "Cricut EasyPress Mini™, Zen Blue €59.99 Changed to Success Edited Cricut EasyPr…" at bounding box center [617, 365] width 786 height 112
click at [739, 387] on input "59.99" at bounding box center [747, 398] width 146 height 27
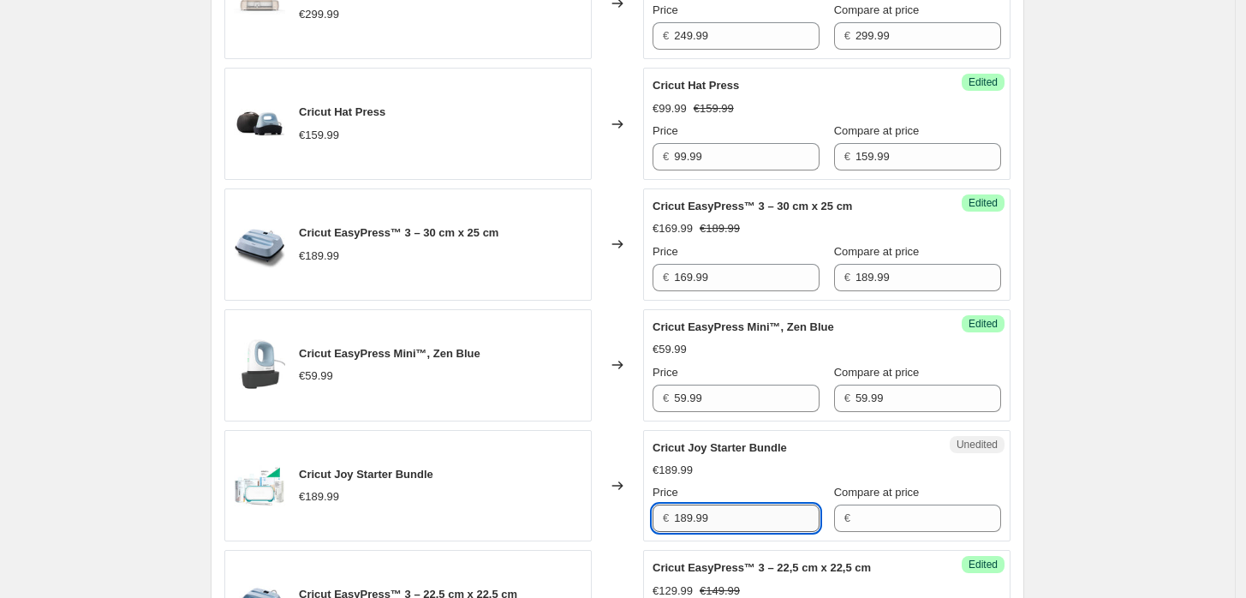
click at [745, 521] on input "189.99" at bounding box center [747, 517] width 146 height 27
click at [679, 387] on input "59.99" at bounding box center [747, 398] width 146 height 27
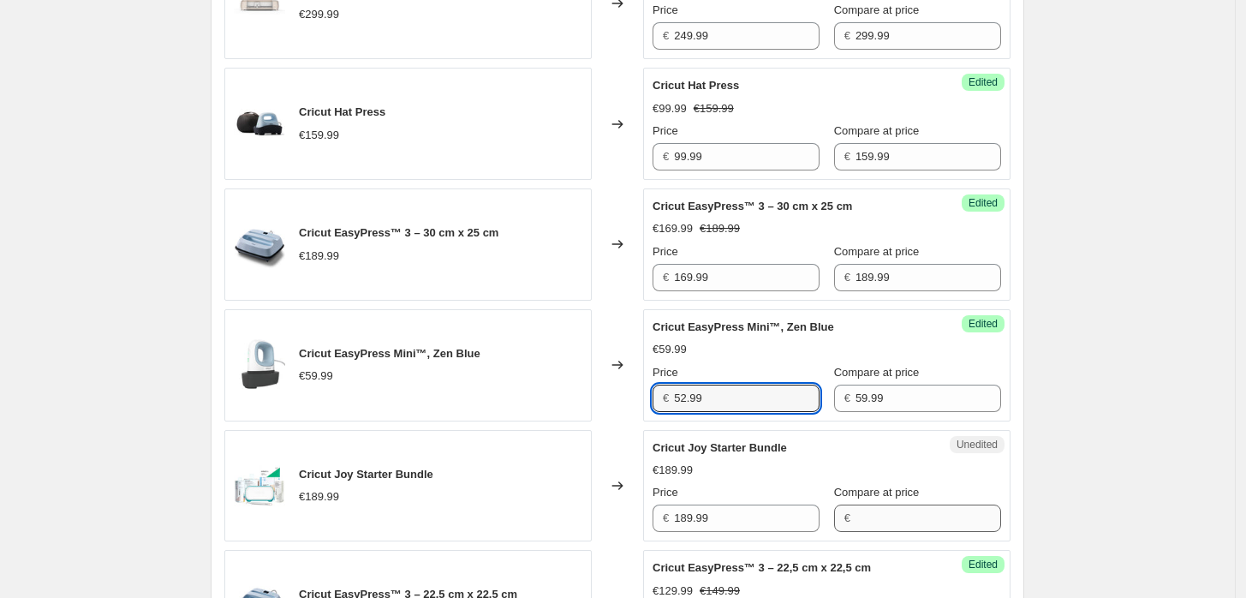
type input "52.99"
click at [877, 516] on input "Compare at price" at bounding box center [929, 517] width 146 height 27
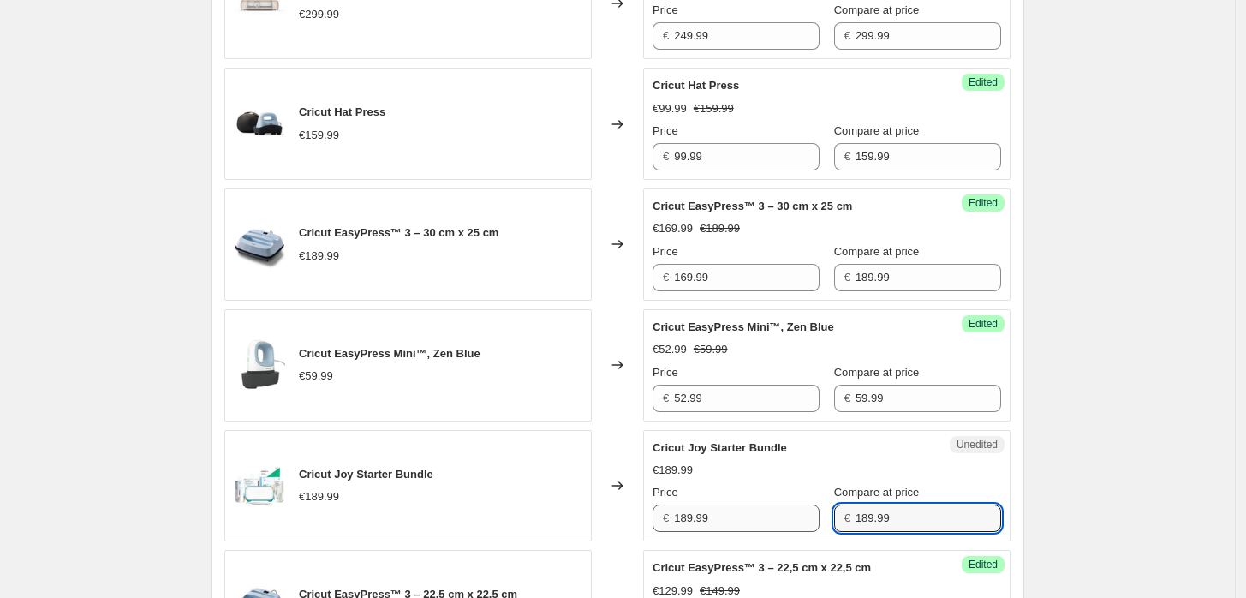
type input "189.99"
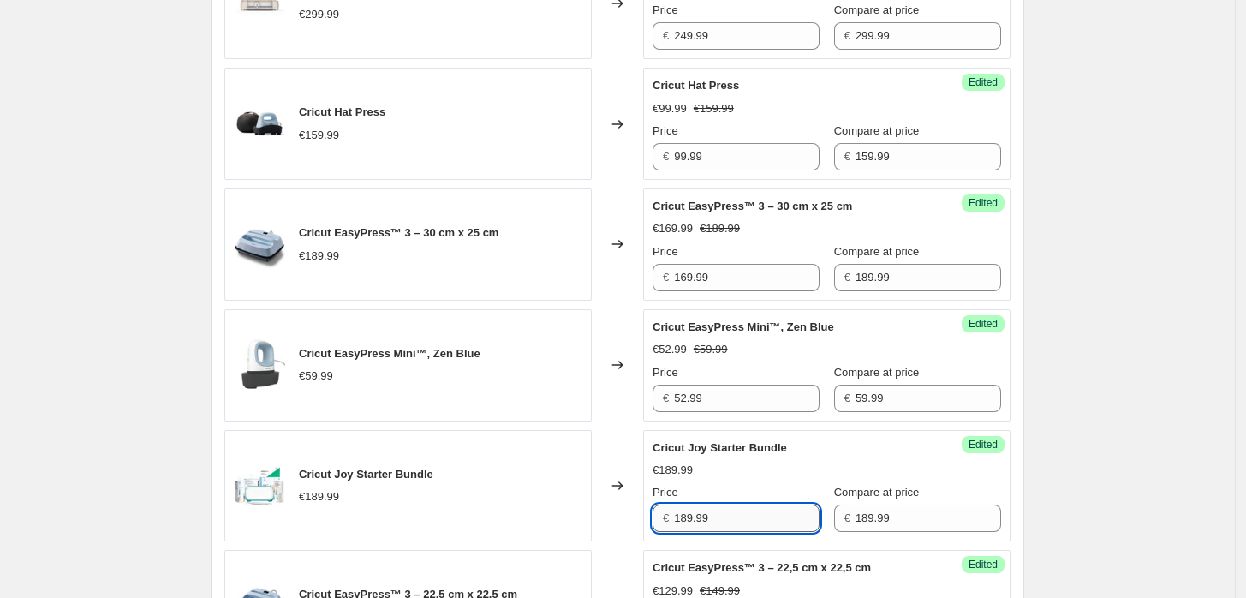
click at [715, 521] on input "189.99" at bounding box center [747, 517] width 146 height 27
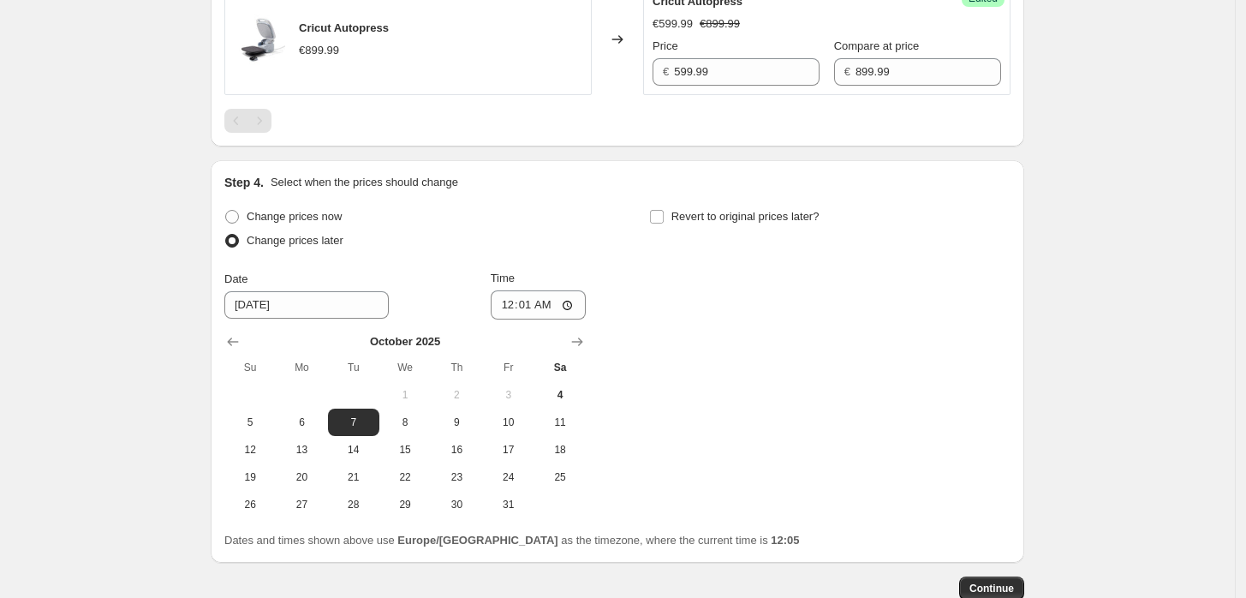
scroll to position [1715, 0]
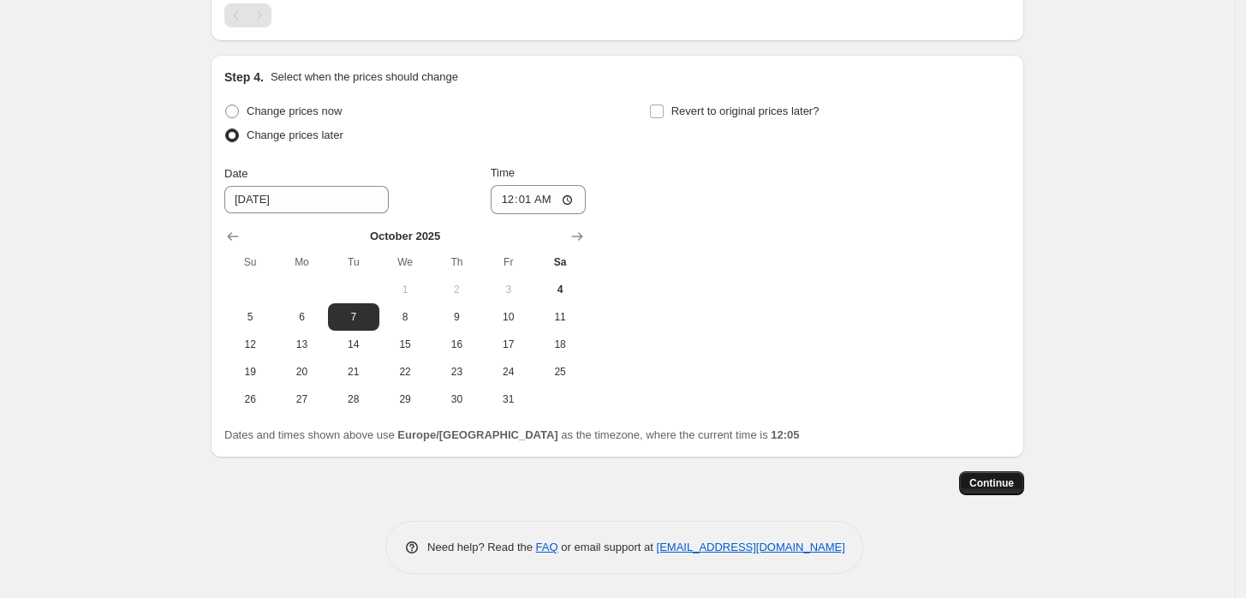
type input "149.99"
click at [991, 482] on span "Continue" at bounding box center [991, 483] width 45 height 14
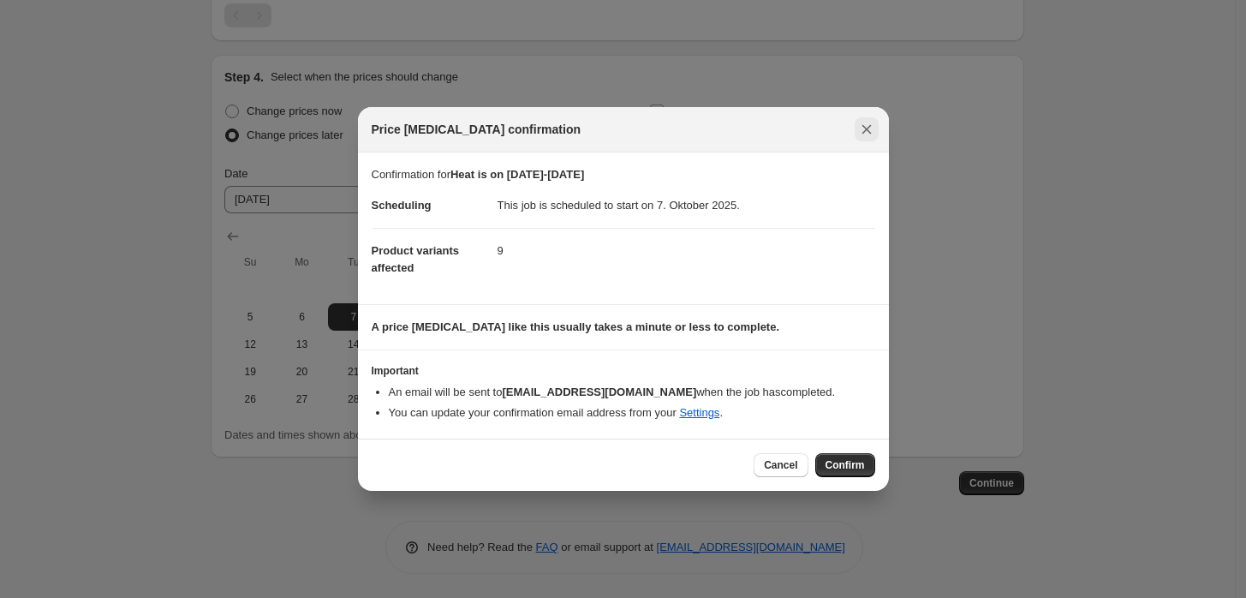
click at [870, 123] on icon "Close" at bounding box center [866, 129] width 17 height 17
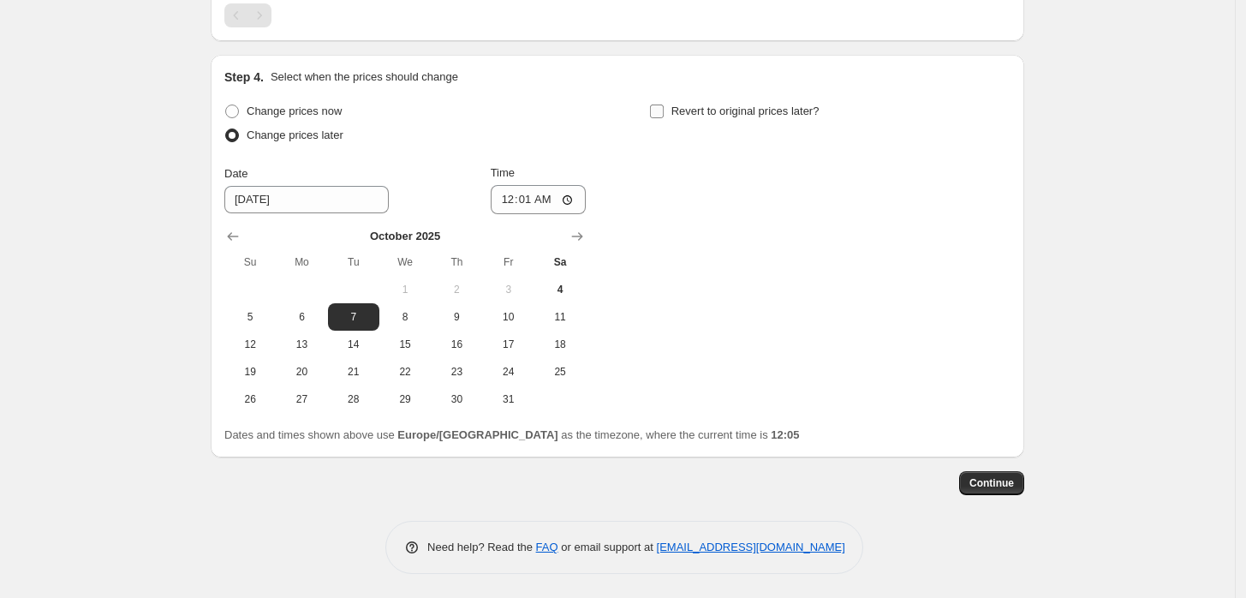
click at [747, 106] on span "Revert to original prices later?" at bounding box center [745, 110] width 148 height 13
click at [664, 106] on input "Revert to original prices later?" at bounding box center [657, 111] width 14 height 14
checkbox input "true"
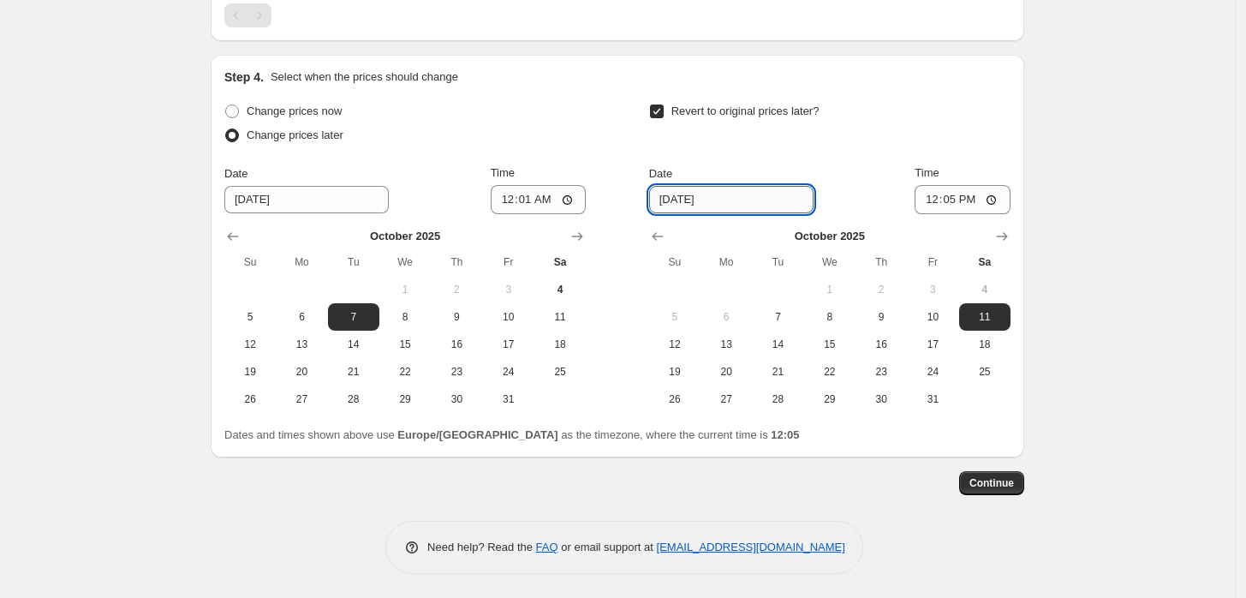
click at [766, 195] on input "[DATE]" at bounding box center [731, 199] width 164 height 27
click at [690, 372] on span "19" at bounding box center [675, 372] width 38 height 14
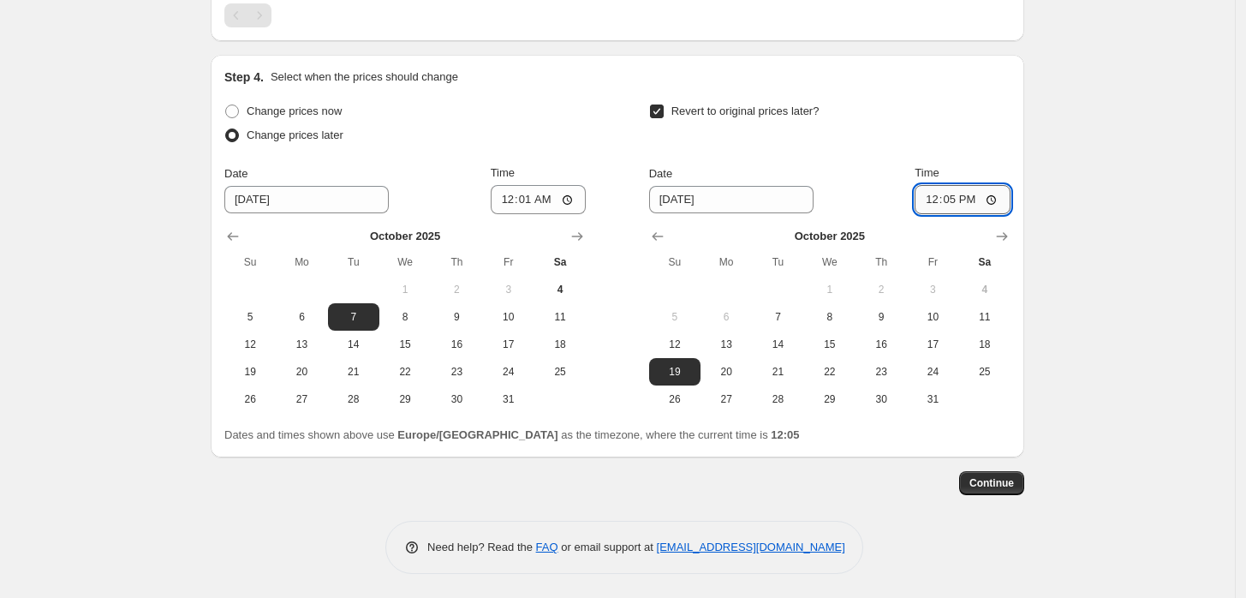
click at [972, 194] on input "12:05" at bounding box center [963, 199] width 96 height 29
click at [955, 195] on input "12:05" at bounding box center [963, 199] width 96 height 29
click at [959, 198] on input "12:05" at bounding box center [963, 199] width 96 height 29
click at [1002, 194] on input "12:05" at bounding box center [963, 199] width 96 height 29
click at [898, 200] on div "Date [DATE] Time 12:05" at bounding box center [829, 189] width 361 height 50
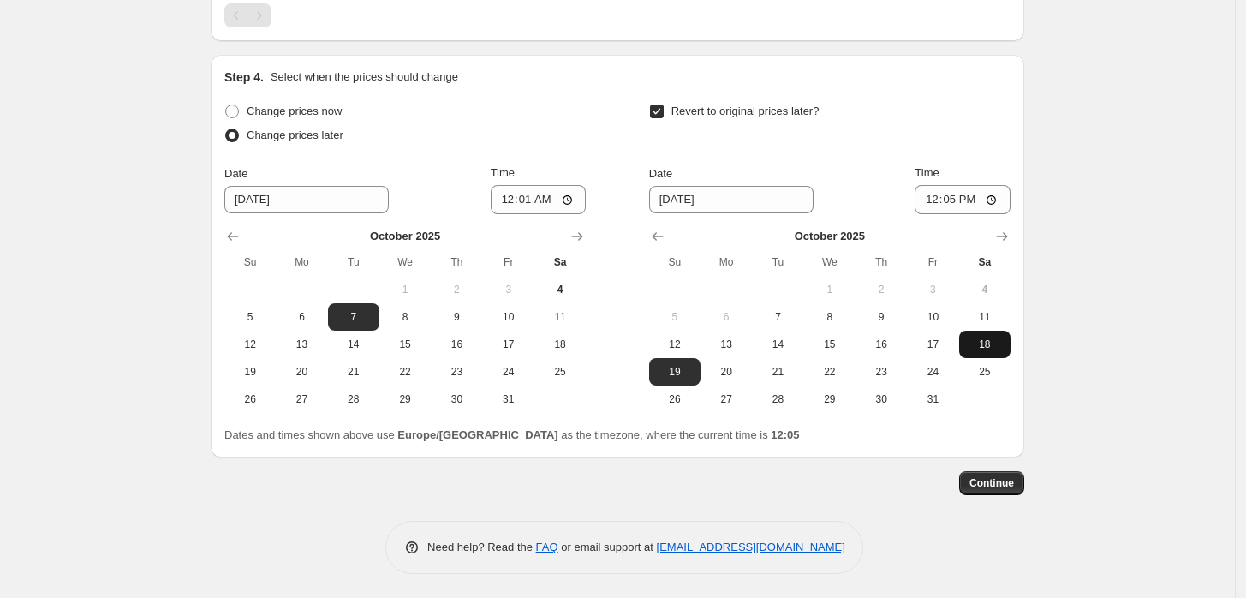
click at [996, 348] on span "18" at bounding box center [985, 344] width 38 height 14
type input "[DATE]"
click at [959, 190] on input "12:05" at bounding box center [963, 199] width 96 height 29
click at [999, 194] on input "12:05" at bounding box center [963, 199] width 96 height 29
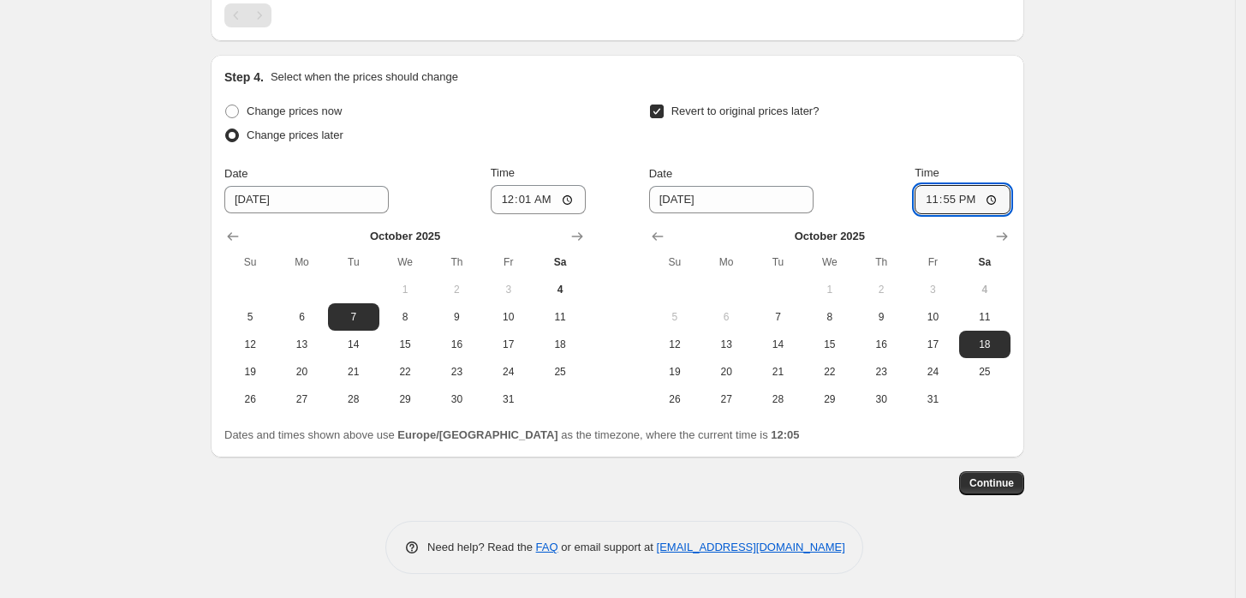
type input "23:55"
click at [901, 183] on div "Date [DATE] Time 23:55" at bounding box center [829, 189] width 361 height 50
click at [980, 476] on span "Continue" at bounding box center [991, 483] width 45 height 14
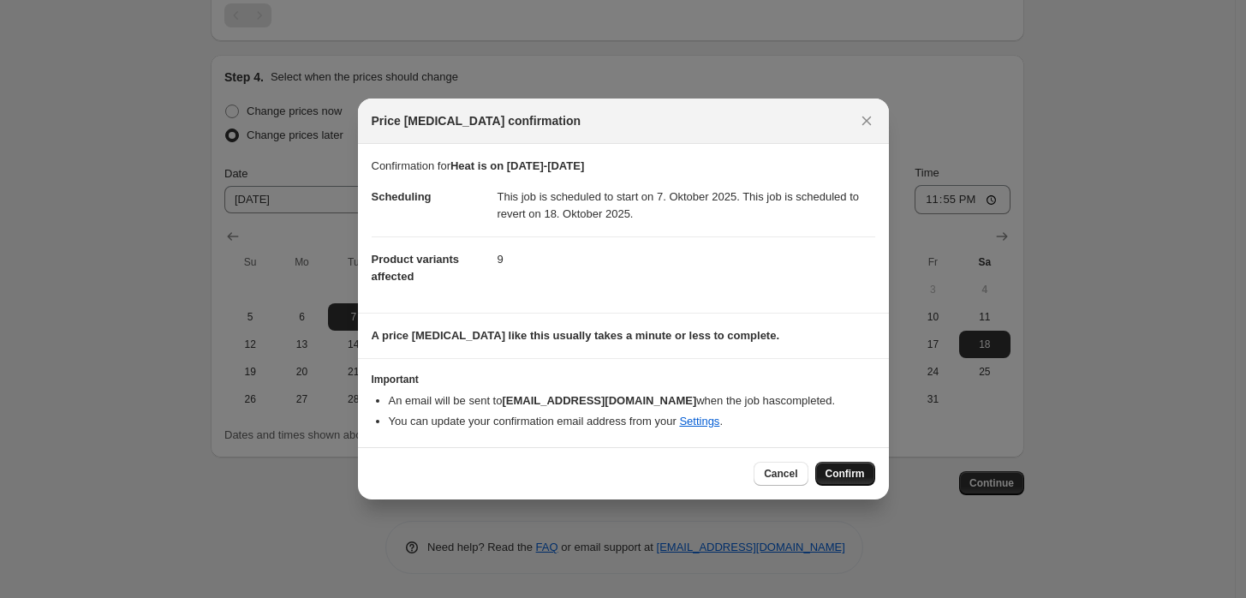
click at [849, 475] on span "Confirm" at bounding box center [845, 474] width 39 height 14
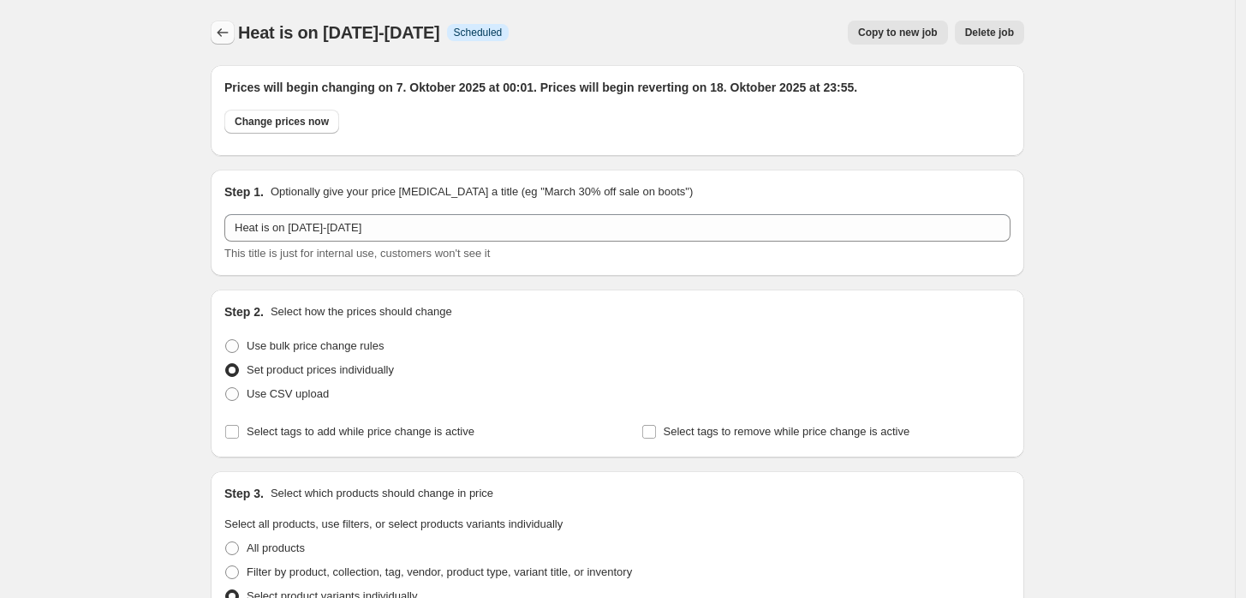
click at [231, 35] on icon "Price change jobs" at bounding box center [222, 32] width 17 height 17
